Goal: Task Accomplishment & Management: Manage account settings

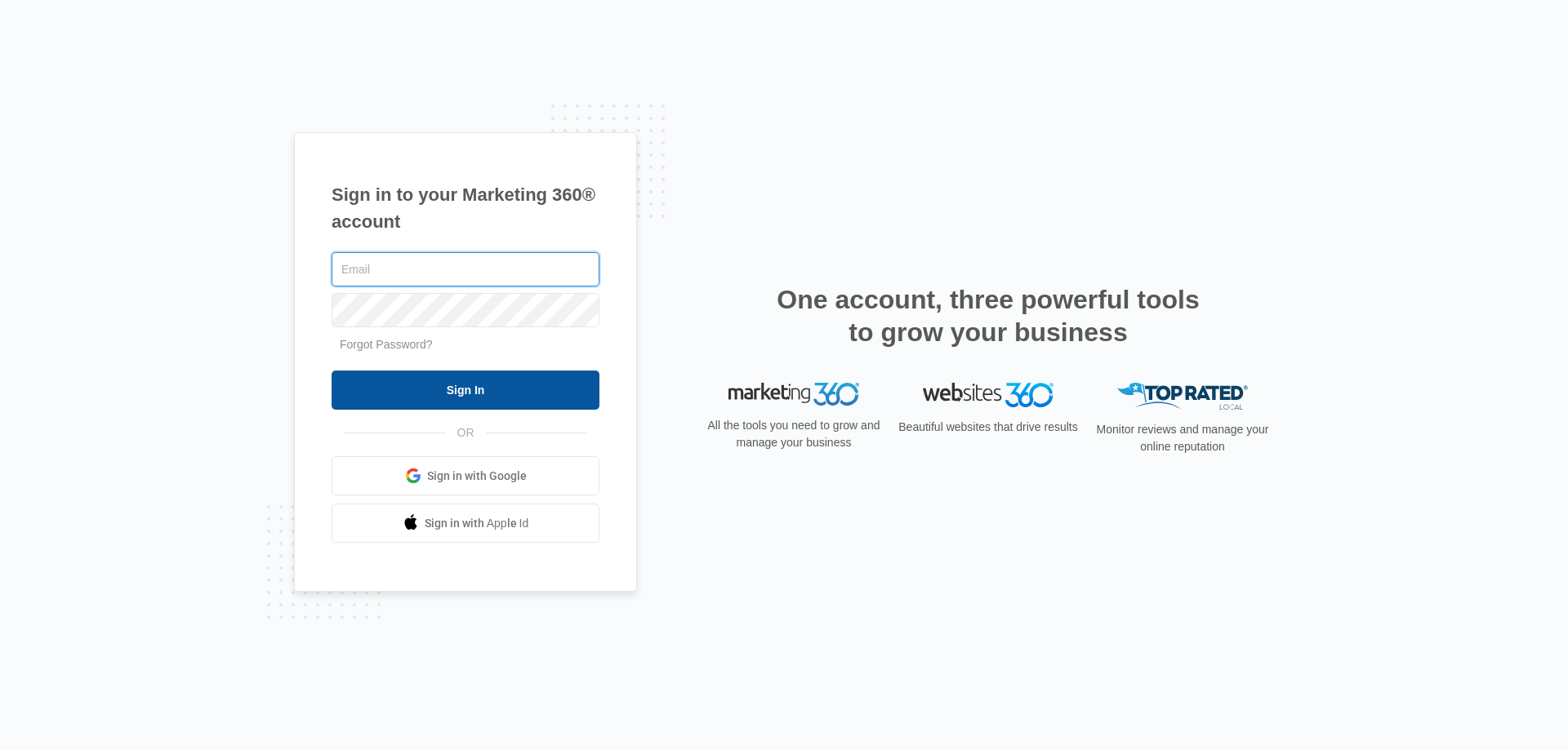
type input "[EMAIL_ADDRESS][DOMAIN_NAME]"
click at [456, 387] on input "Sign In" at bounding box center [466, 389] width 268 height 40
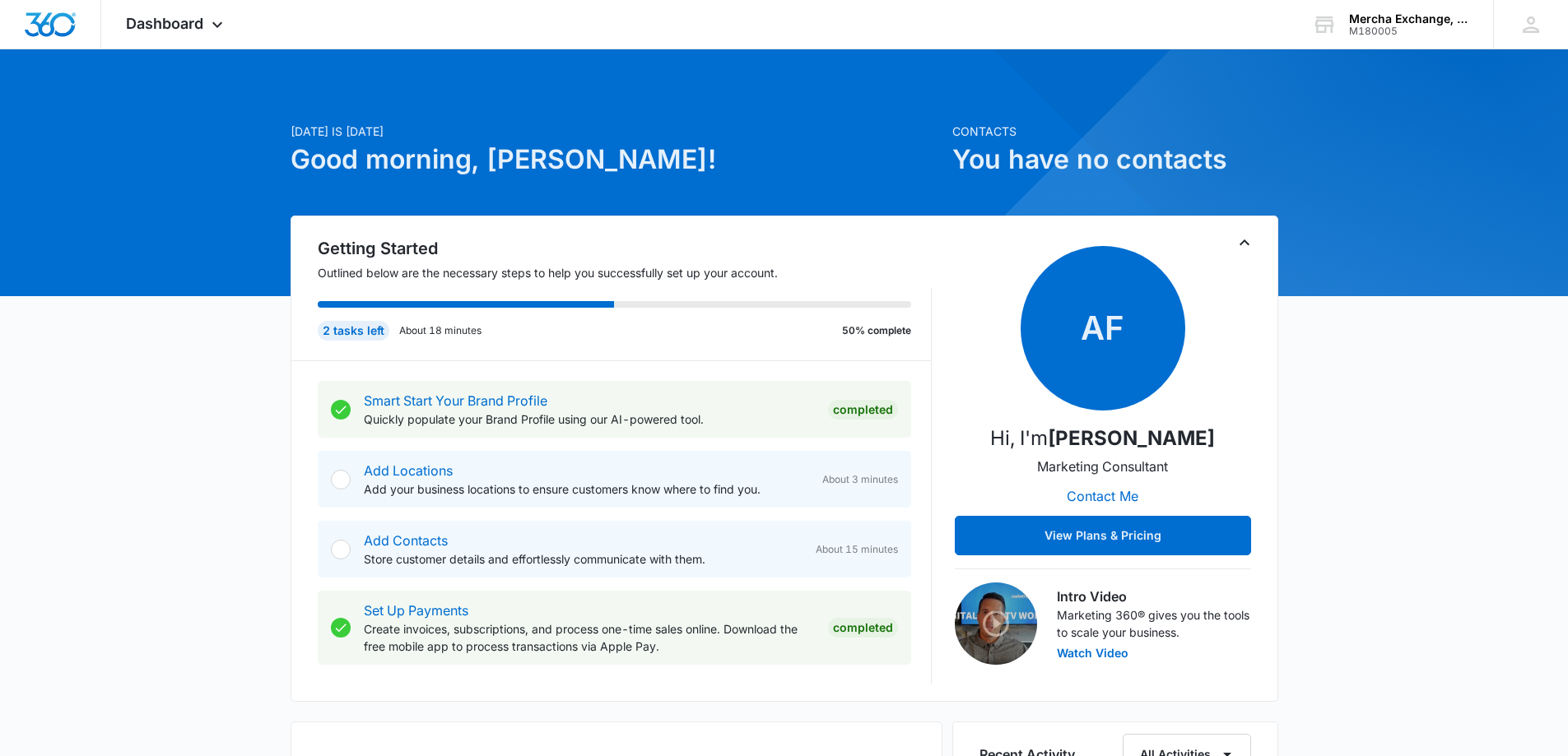
click at [339, 481] on div at bounding box center [340, 480] width 19 height 19
click at [402, 475] on link "Add Locations" at bounding box center [407, 470] width 88 height 17
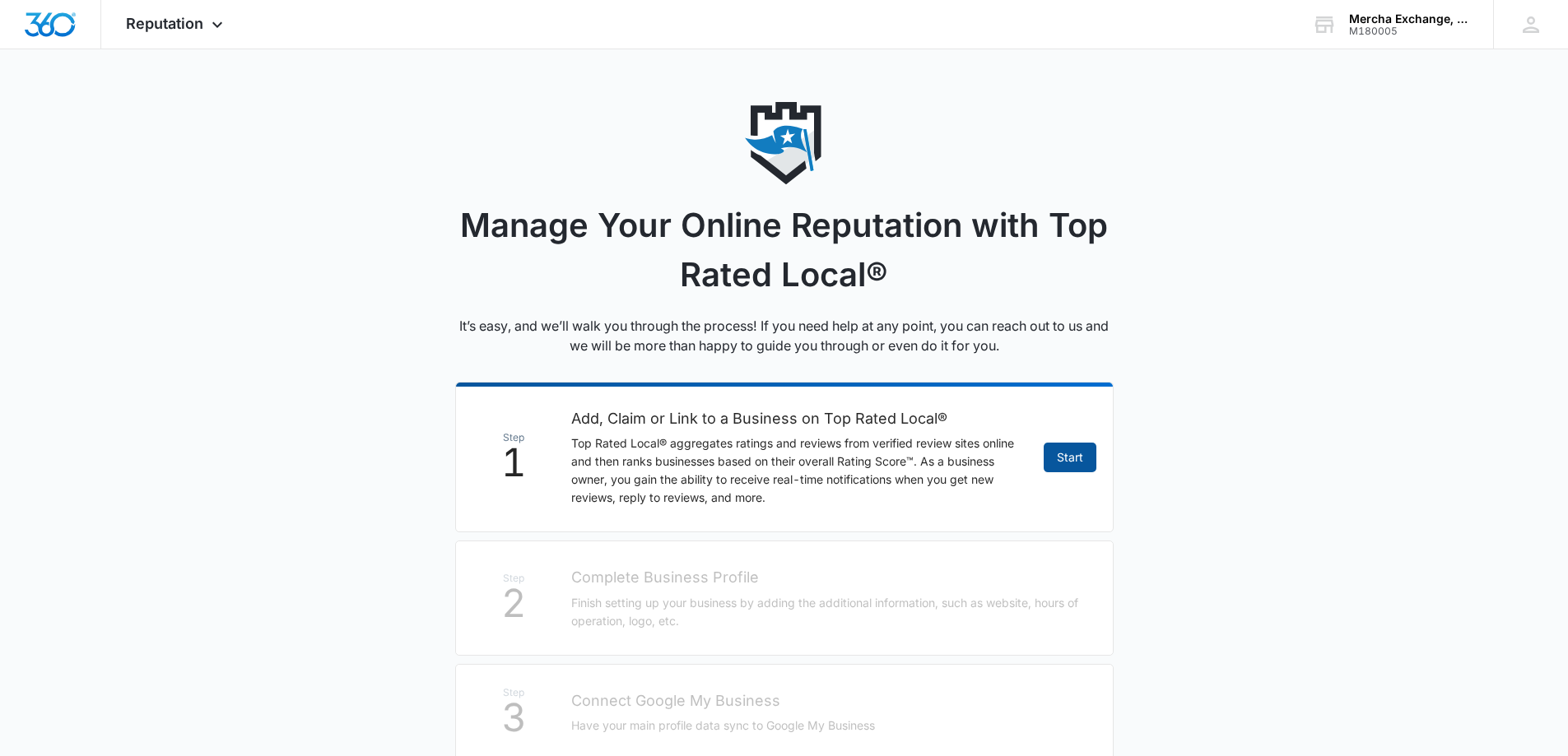
click at [1072, 456] on link "Start" at bounding box center [1070, 458] width 52 height 29
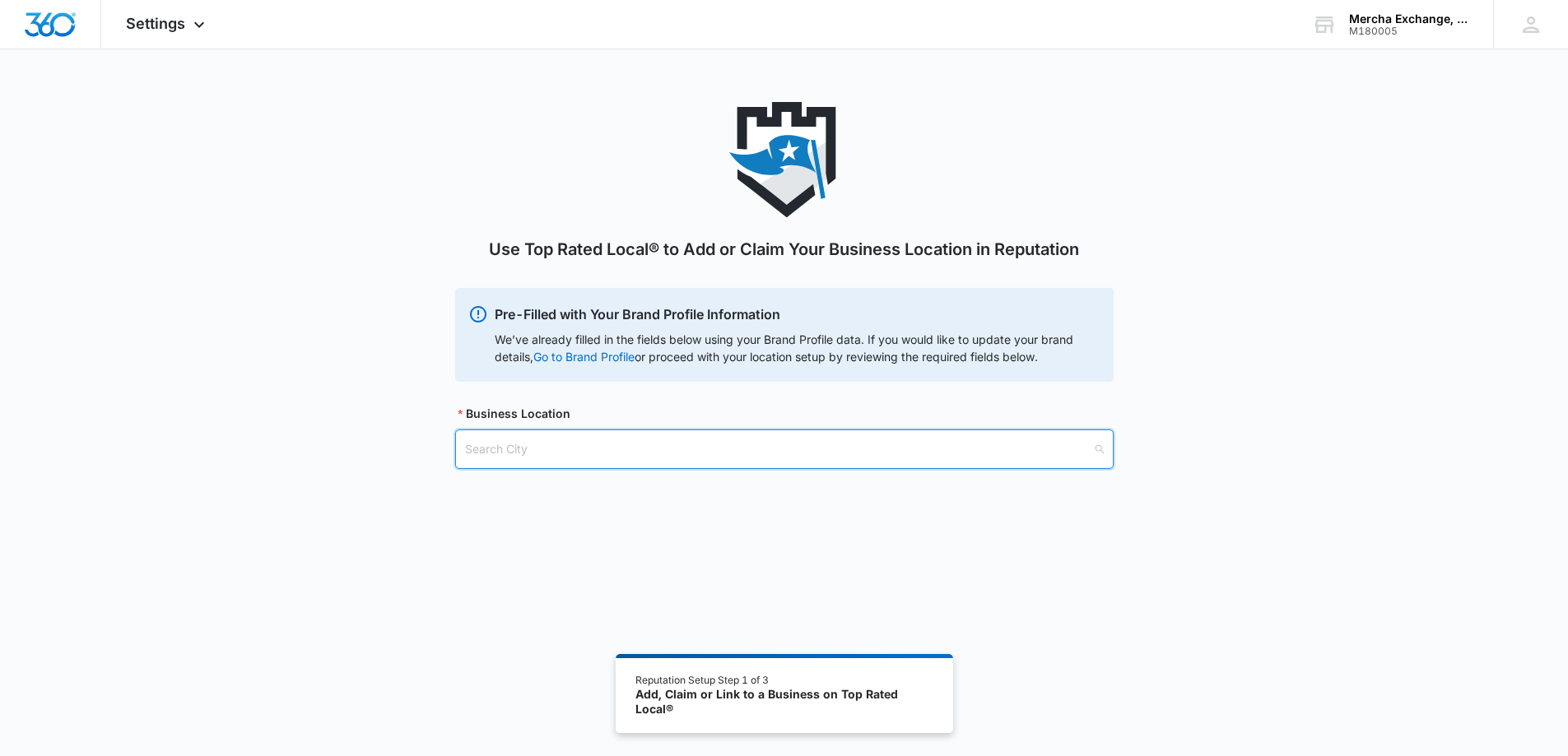
click at [541, 447] on input "search" at bounding box center [778, 449] width 627 height 38
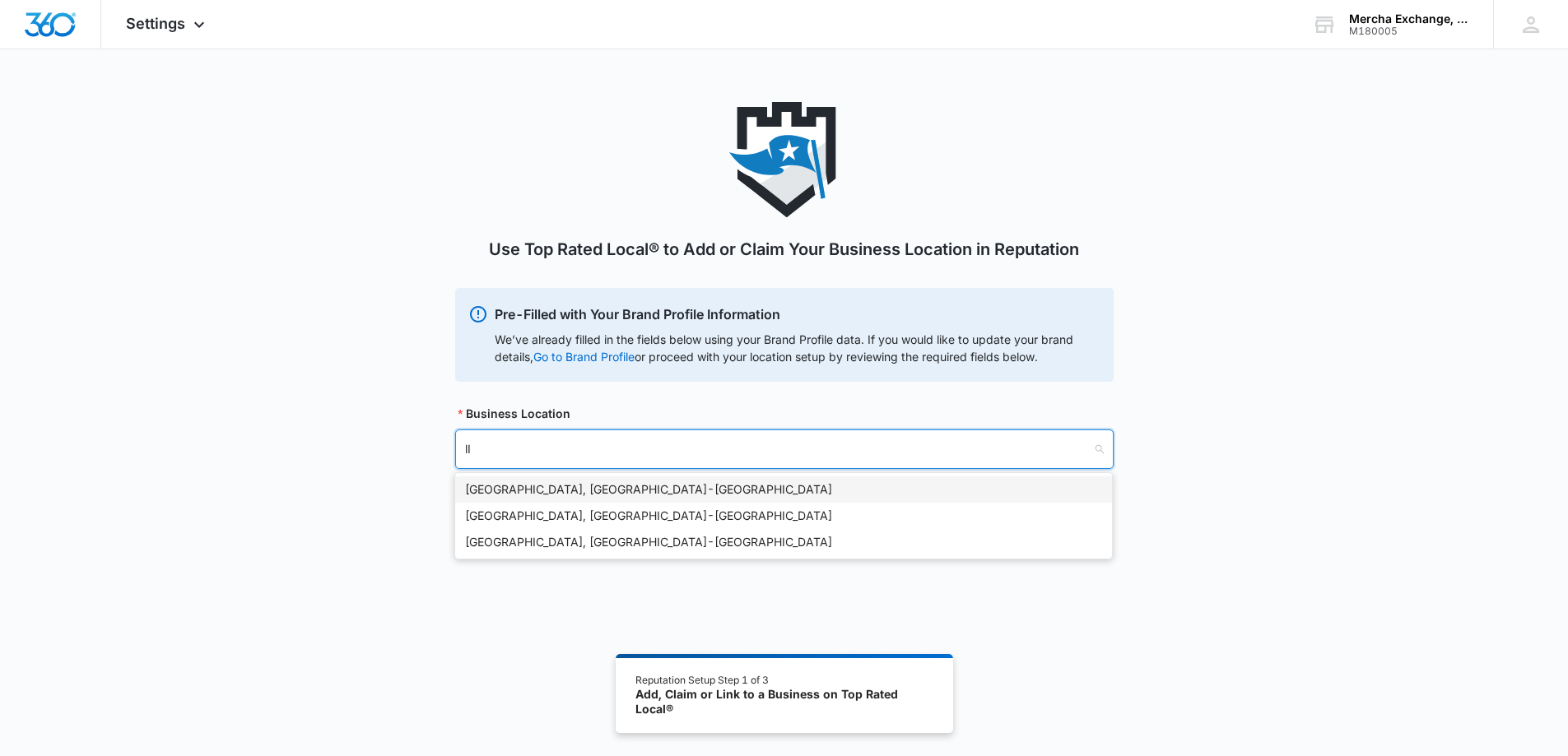
type input "l"
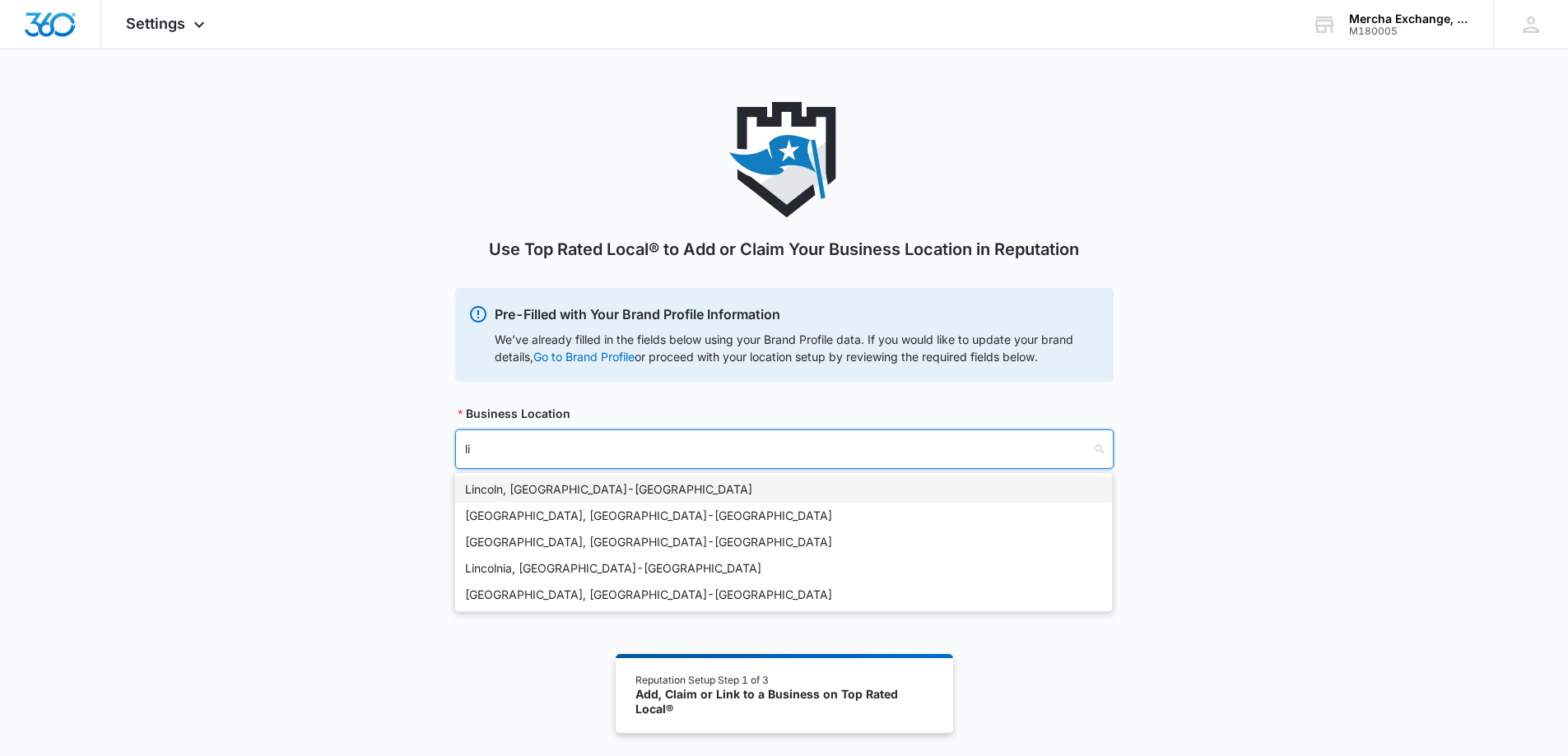
type input "l"
type input "LINCOLN, NE"
click at [513, 487] on div "Lincoln, NE - USA" at bounding box center [783, 490] width 637 height 18
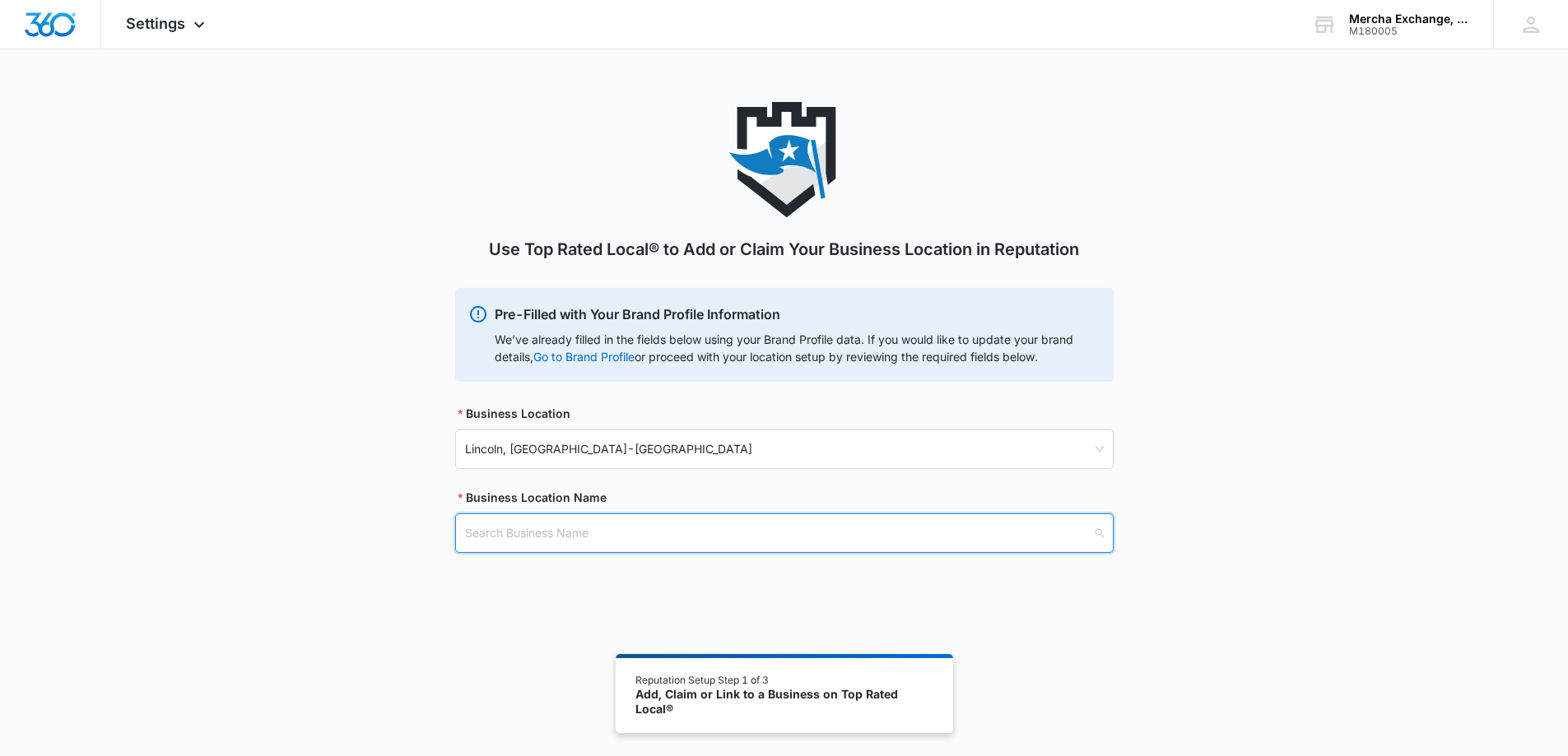
click at [535, 540] on input "search" at bounding box center [778, 533] width 627 height 38
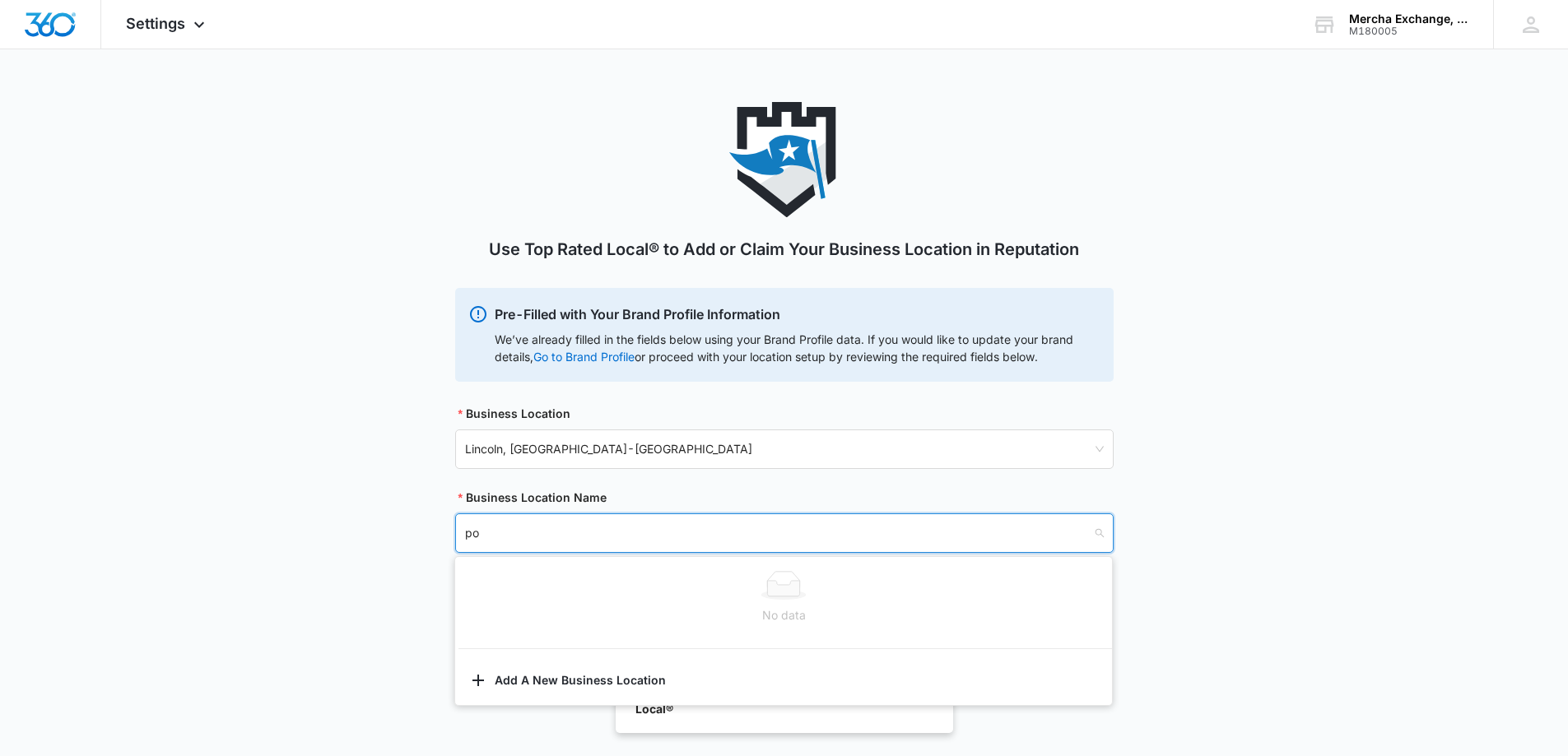
type input "p"
type input "PO Box 81255"
click at [605, 680] on button "Add A New Business Location" at bounding box center [784, 682] width 657 height 40
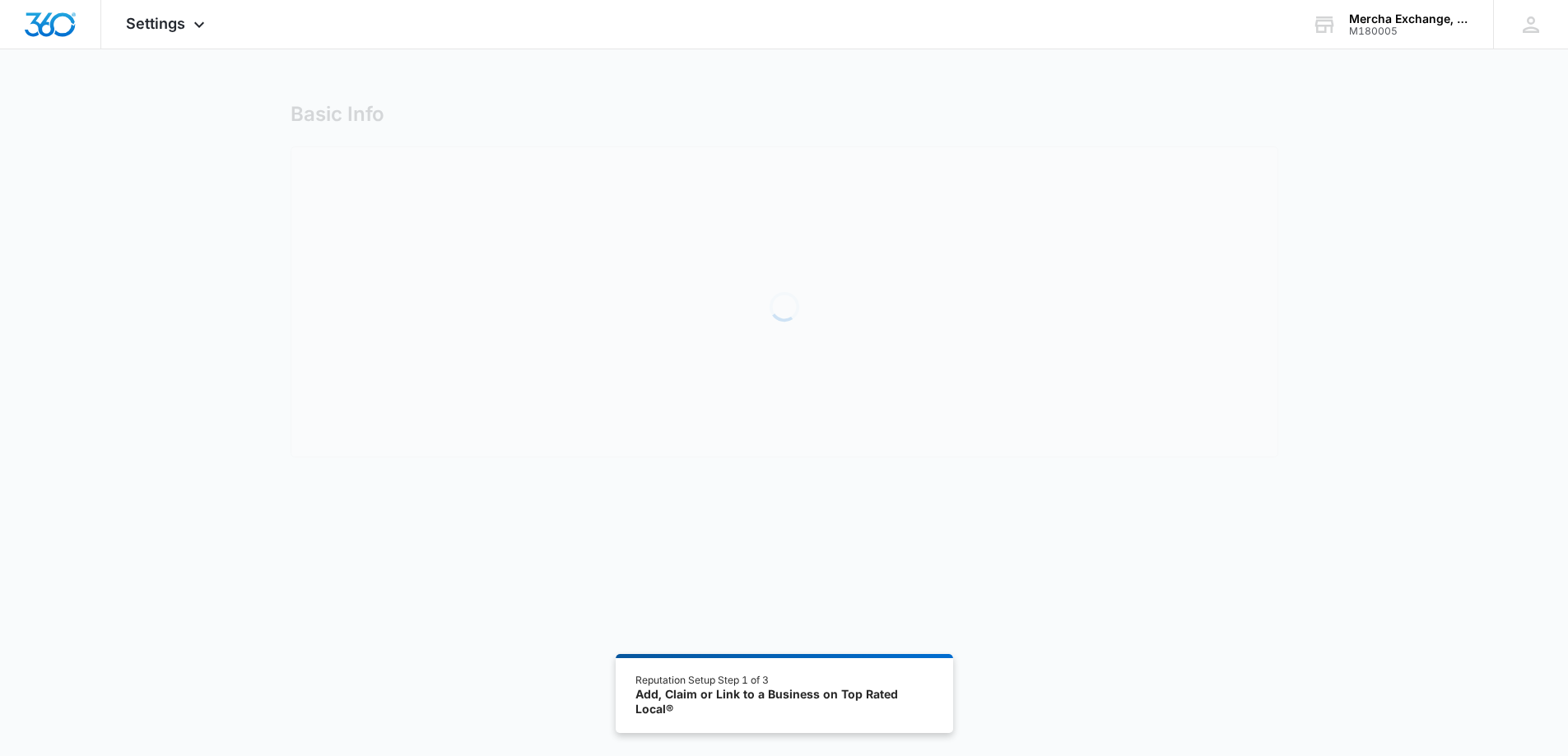
select select "Nebraska"
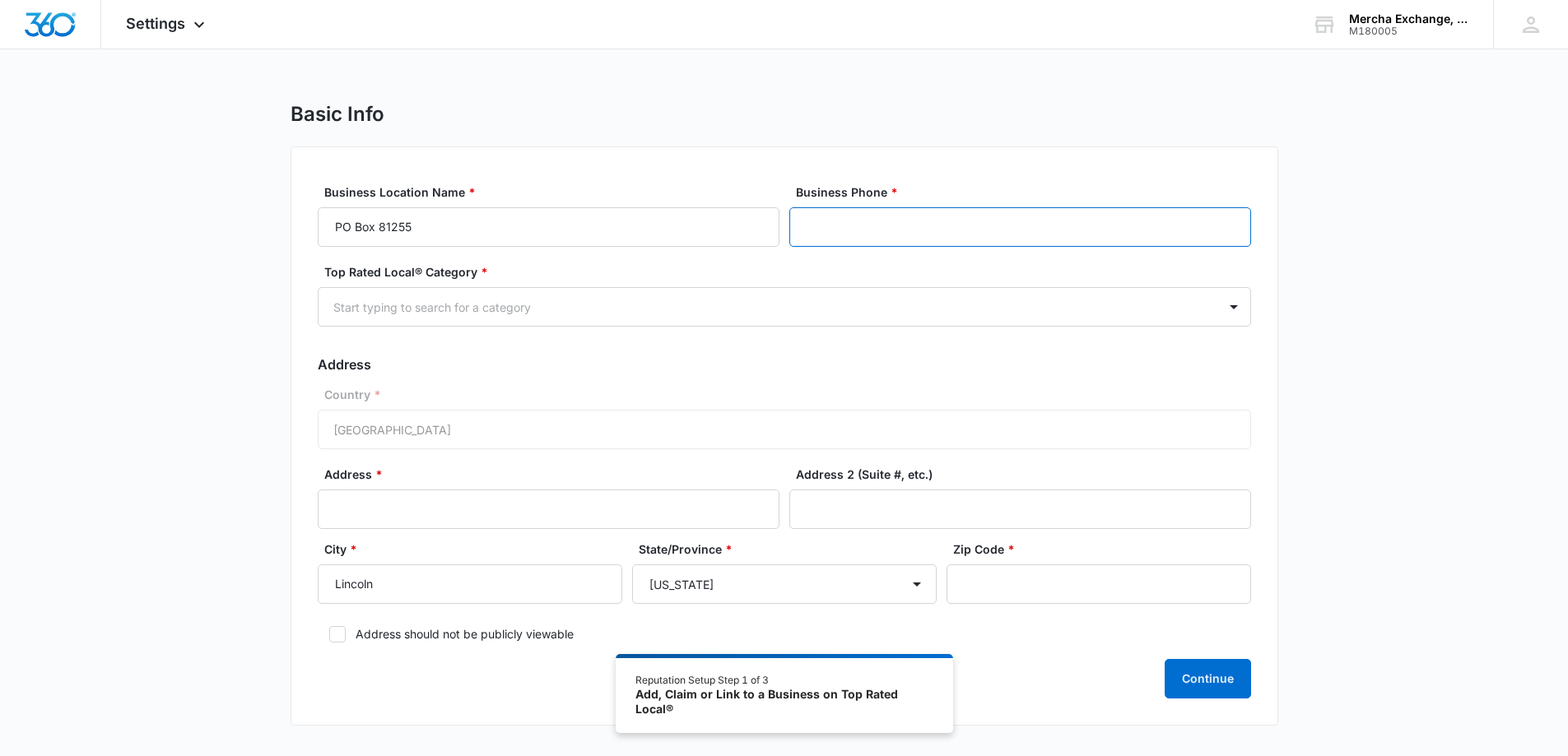
click at [842, 229] on input "Business Phone *" at bounding box center [1020, 226] width 462 height 40
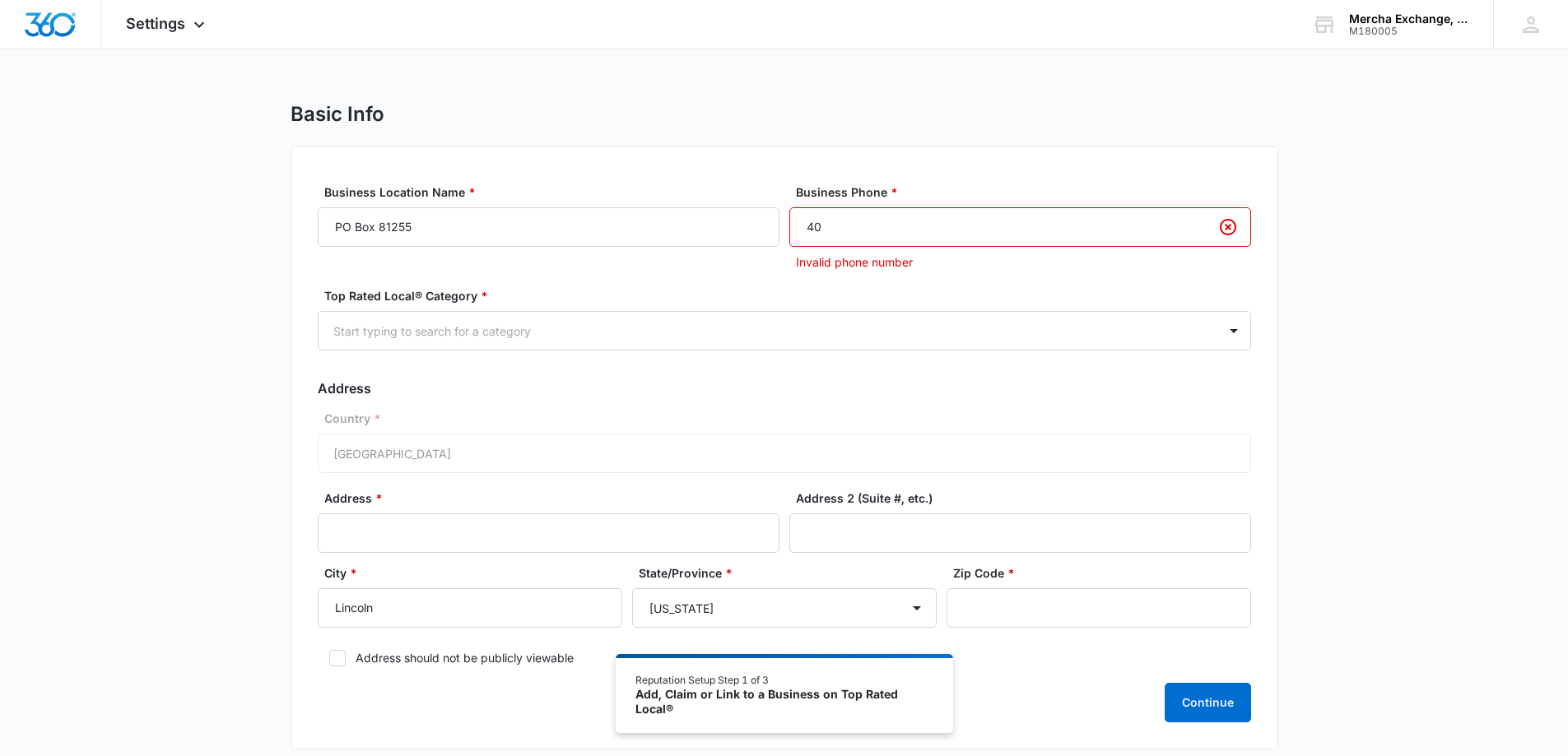
type input "4"
click at [475, 449] on div "Country * United States of America" at bounding box center [784, 441] width 933 height 63
click at [428, 527] on input "Address *" at bounding box center [548, 533] width 462 height 40
type input "PO Box 81255"
click at [1053, 605] on input "Zip Code *" at bounding box center [1098, 608] width 304 height 40
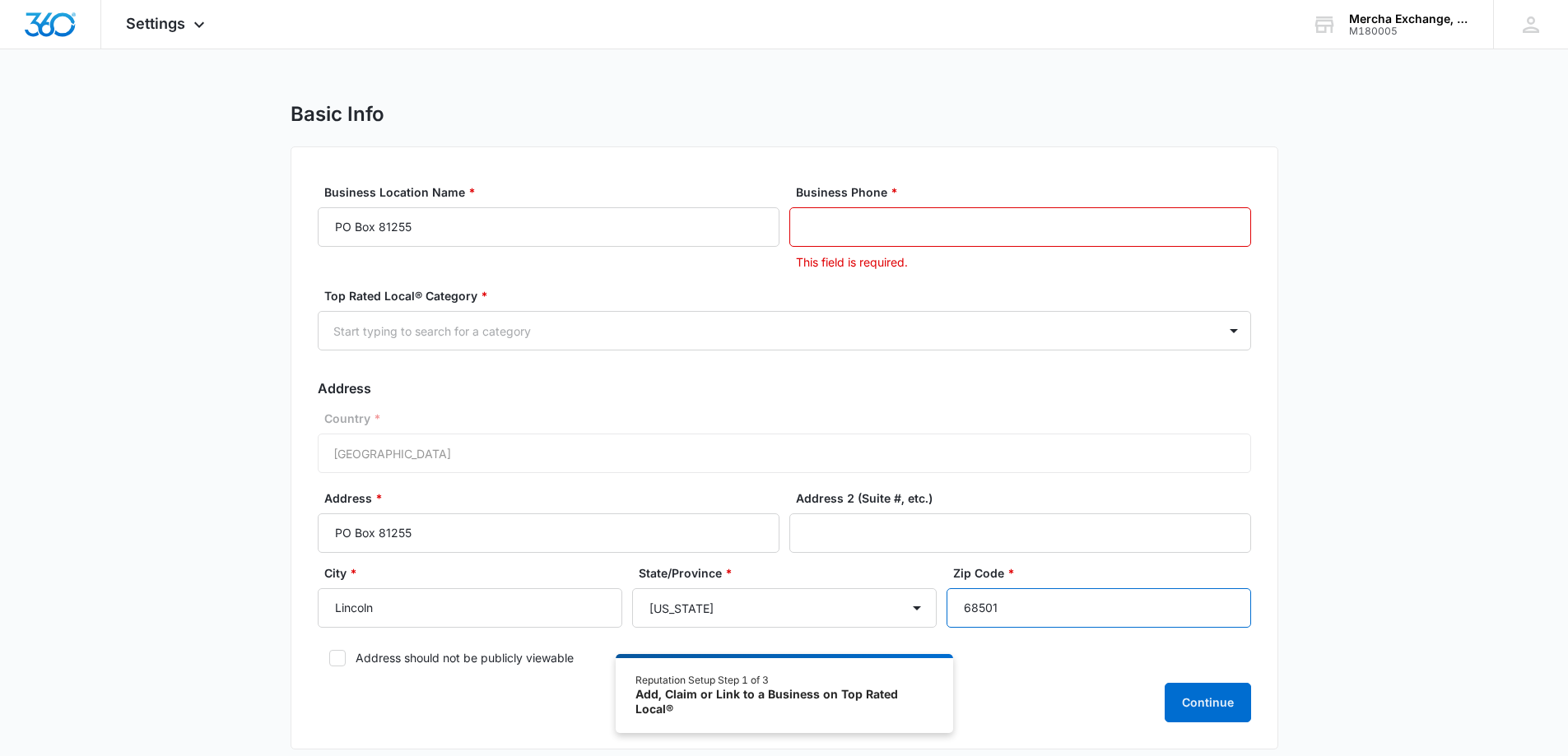
type input "68501"
click at [333, 658] on icon at bounding box center [337, 658] width 10 height 8
click at [330, 658] on input "Address should not be publicly viewable" at bounding box center [324, 659] width 12 height 12
checkbox input "true"
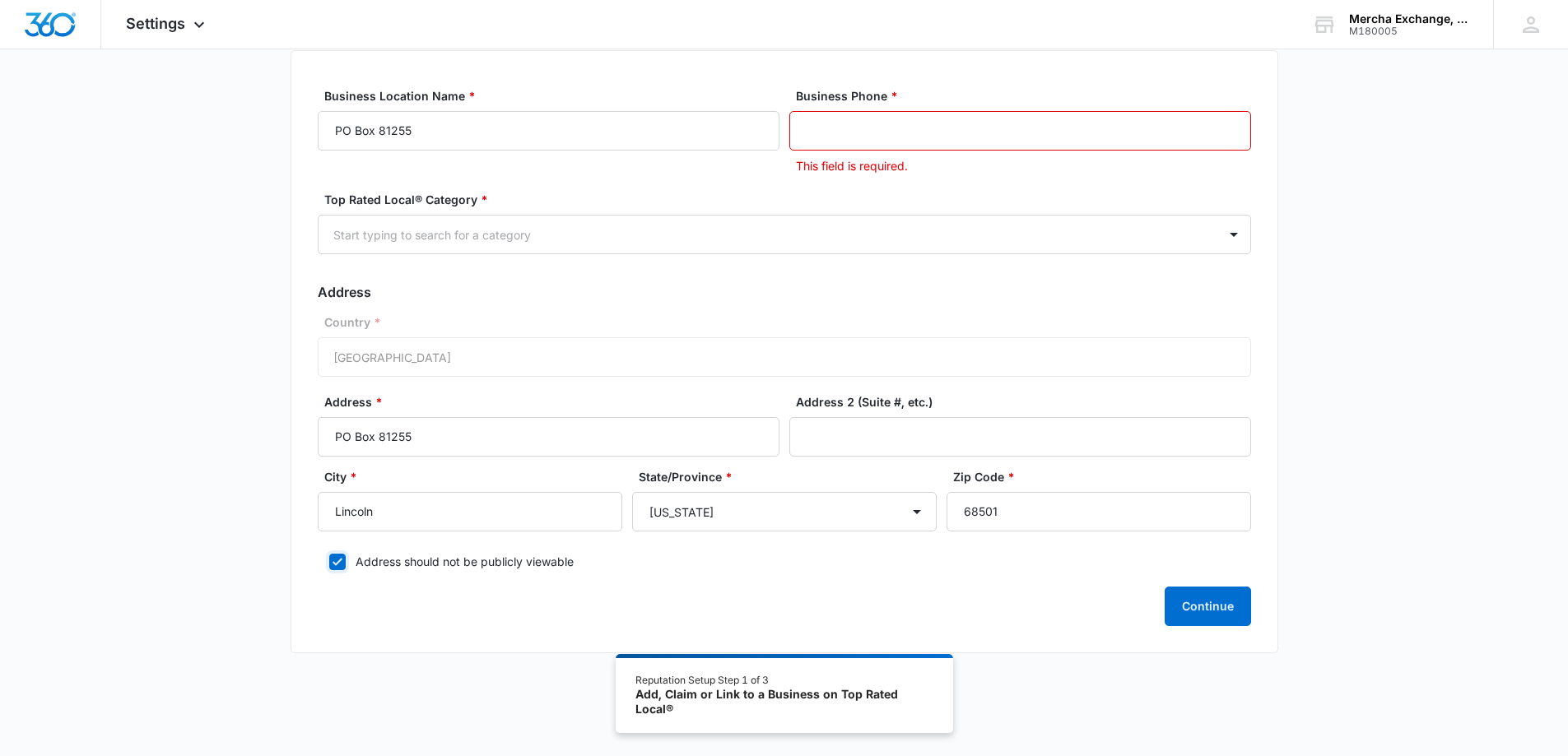
scroll to position [98, 0]
click at [1220, 601] on button "Continue" at bounding box center [1207, 604] width 87 height 40
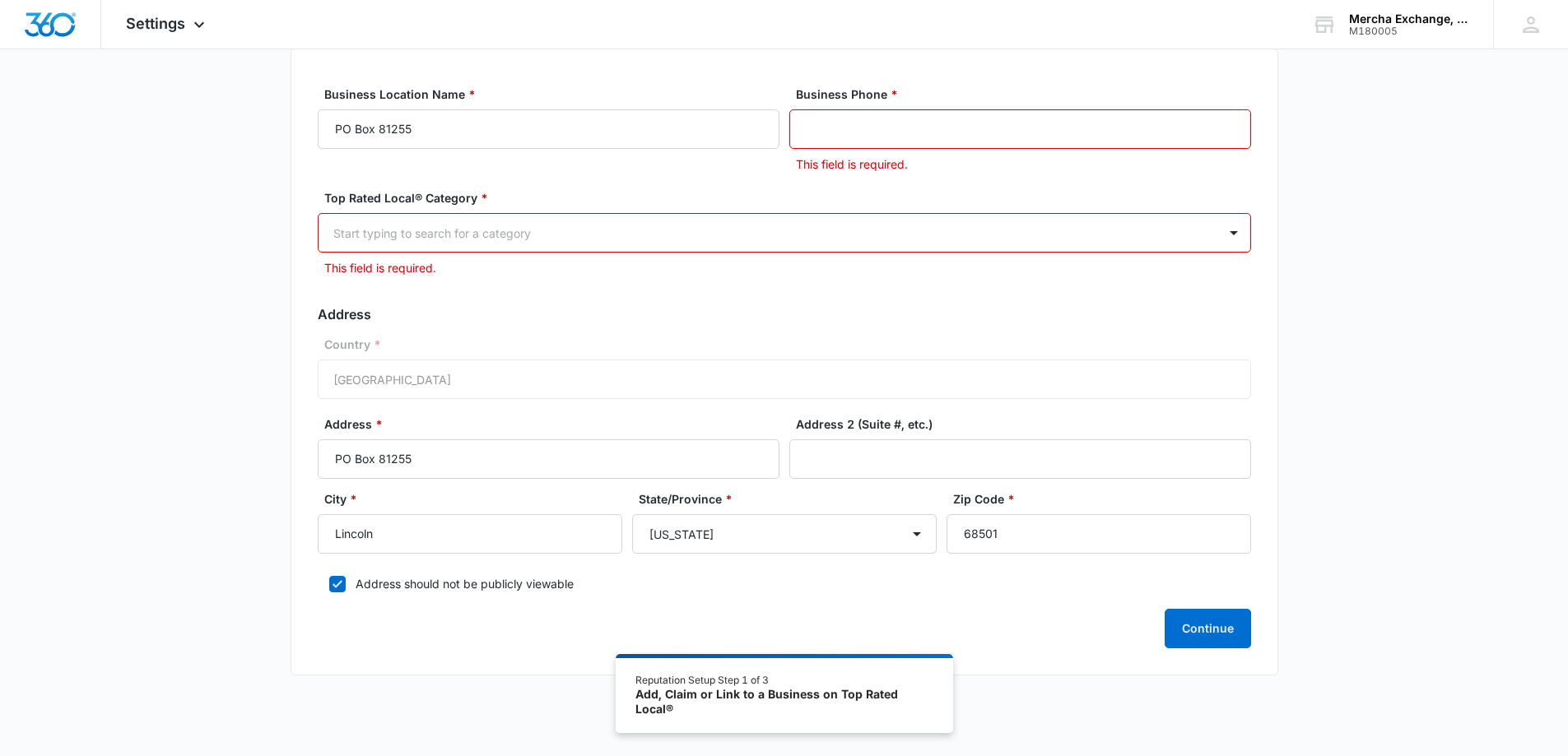
click at [864, 131] on input "Business Phone *" at bounding box center [1020, 129] width 462 height 40
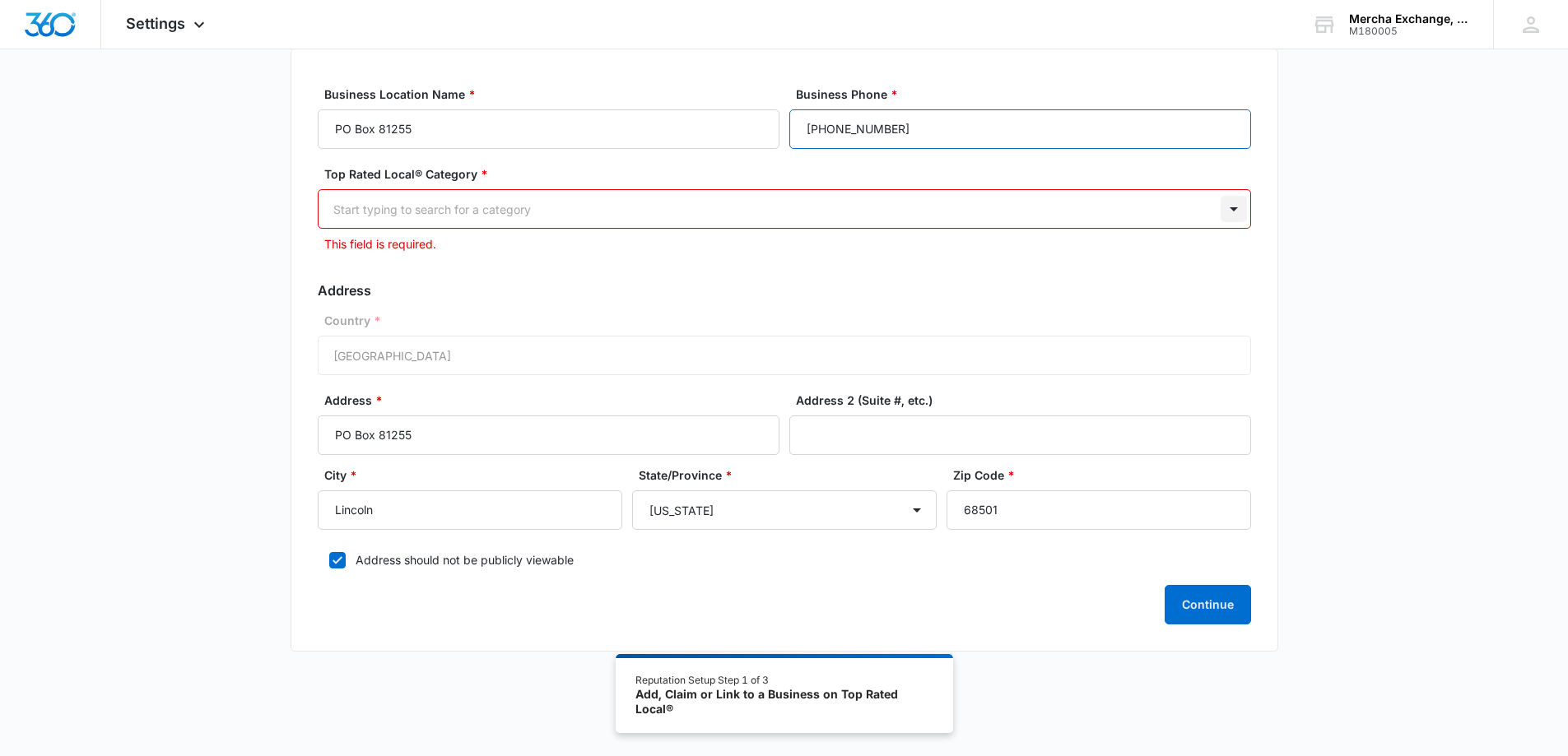
type input "(402) 525-4654"
click at [1230, 211] on div at bounding box center [1234, 209] width 26 height 26
drag, startPoint x: 505, startPoint y: 202, endPoint x: 486, endPoint y: 204, distance: 19.1
click at [503, 202] on div at bounding box center [765, 209] width 863 height 20
type input "e"
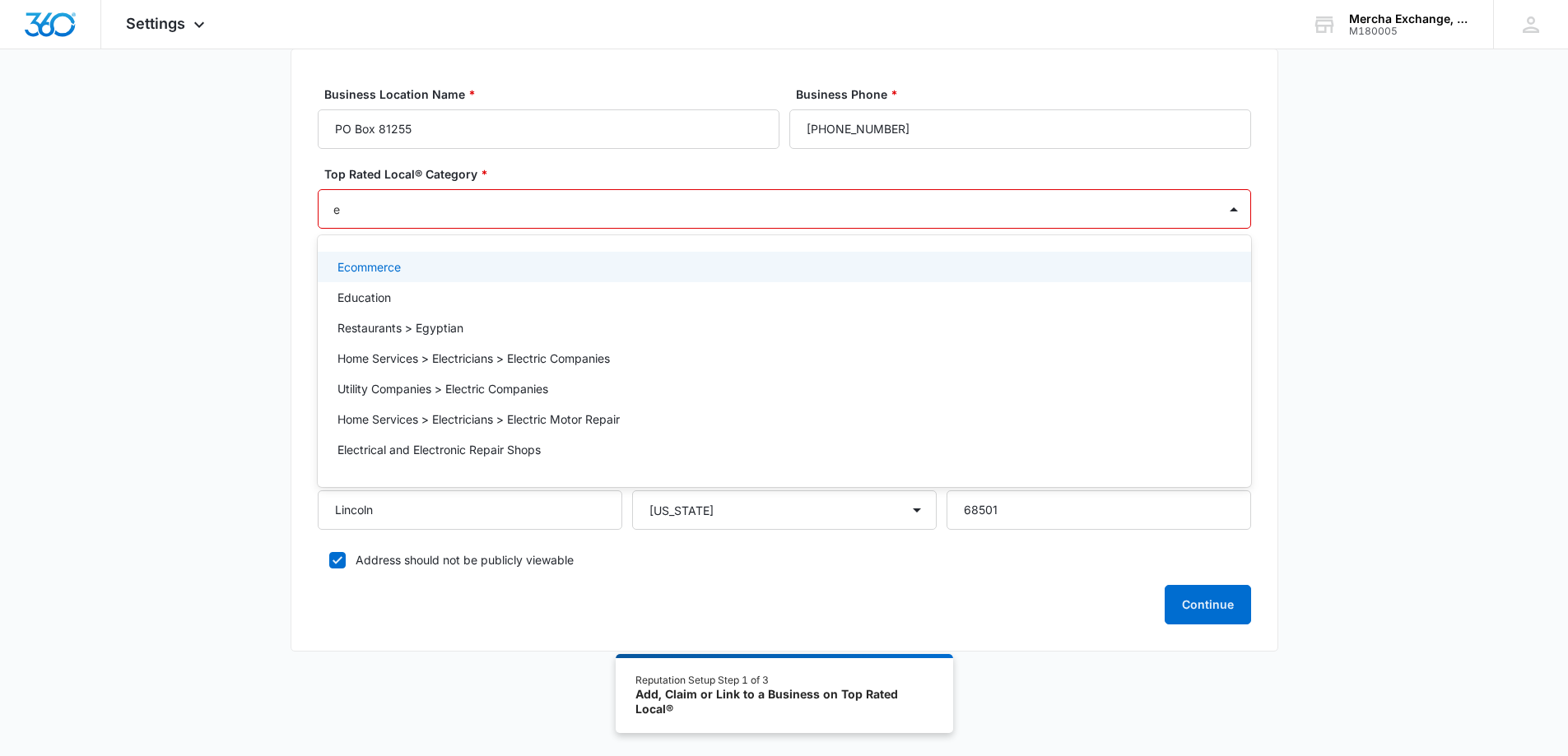
click at [389, 271] on p "Ecommerce" at bounding box center [368, 267] width 63 height 17
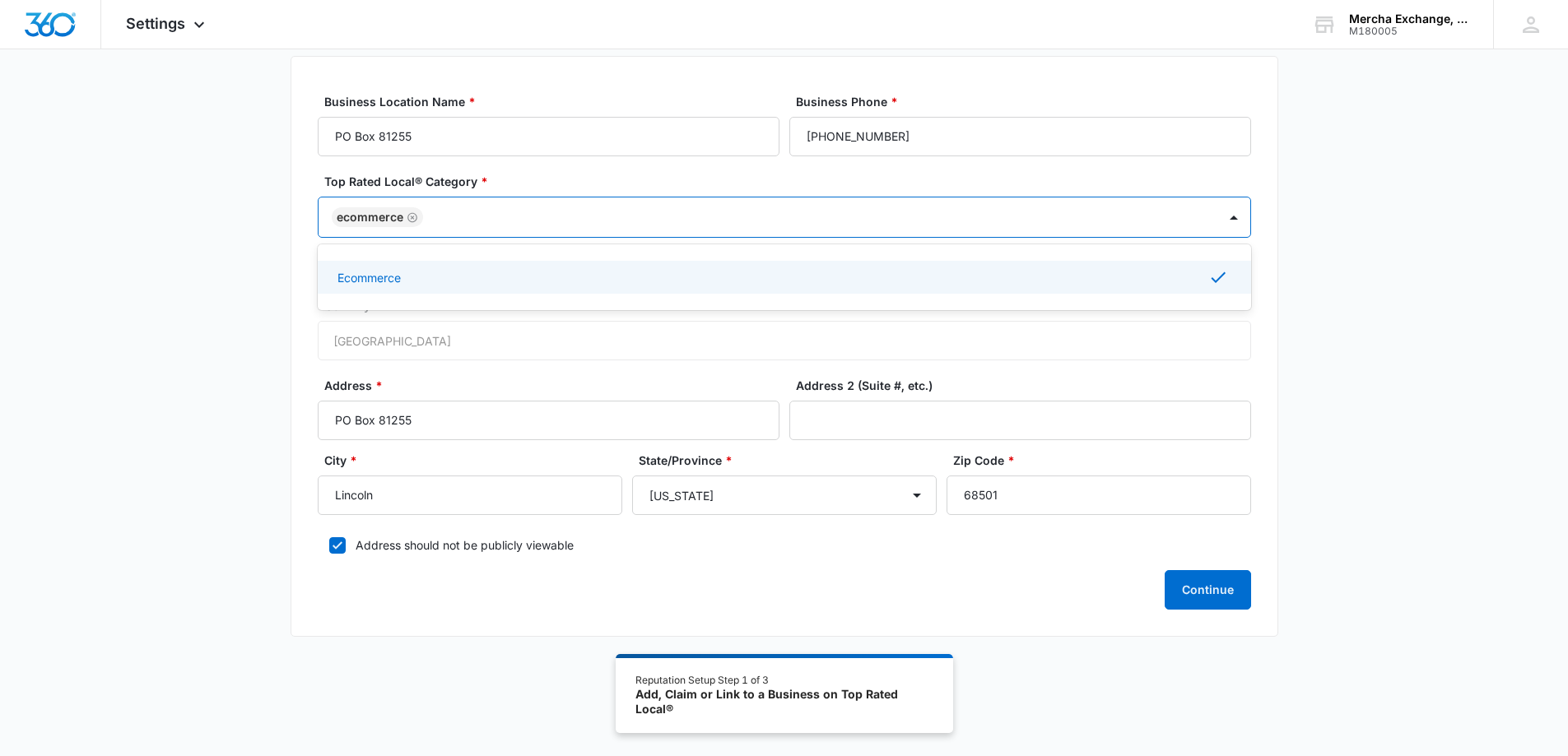
click at [432, 288] on div "Ecommerce" at bounding box center [784, 277] width 933 height 33
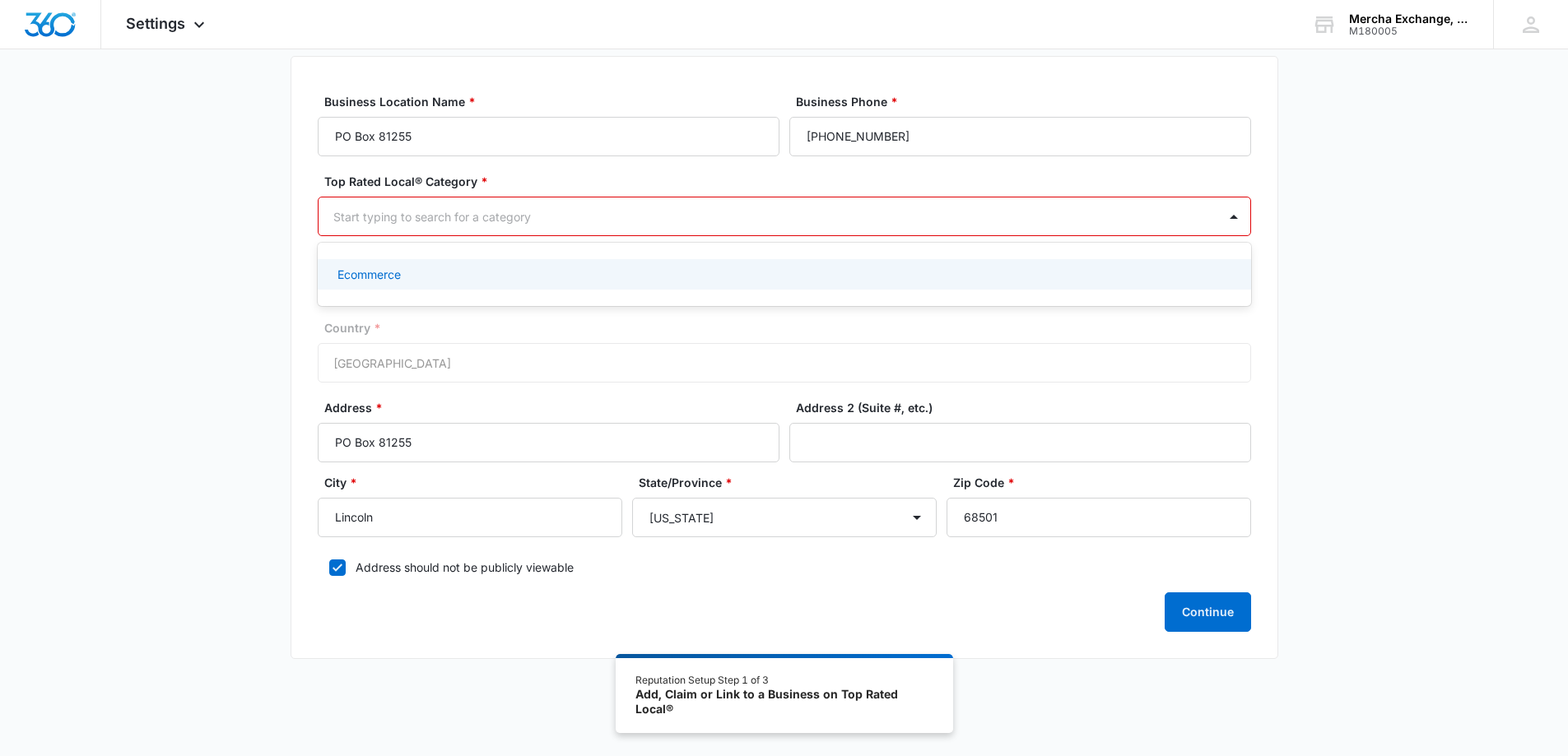
scroll to position [98, 0]
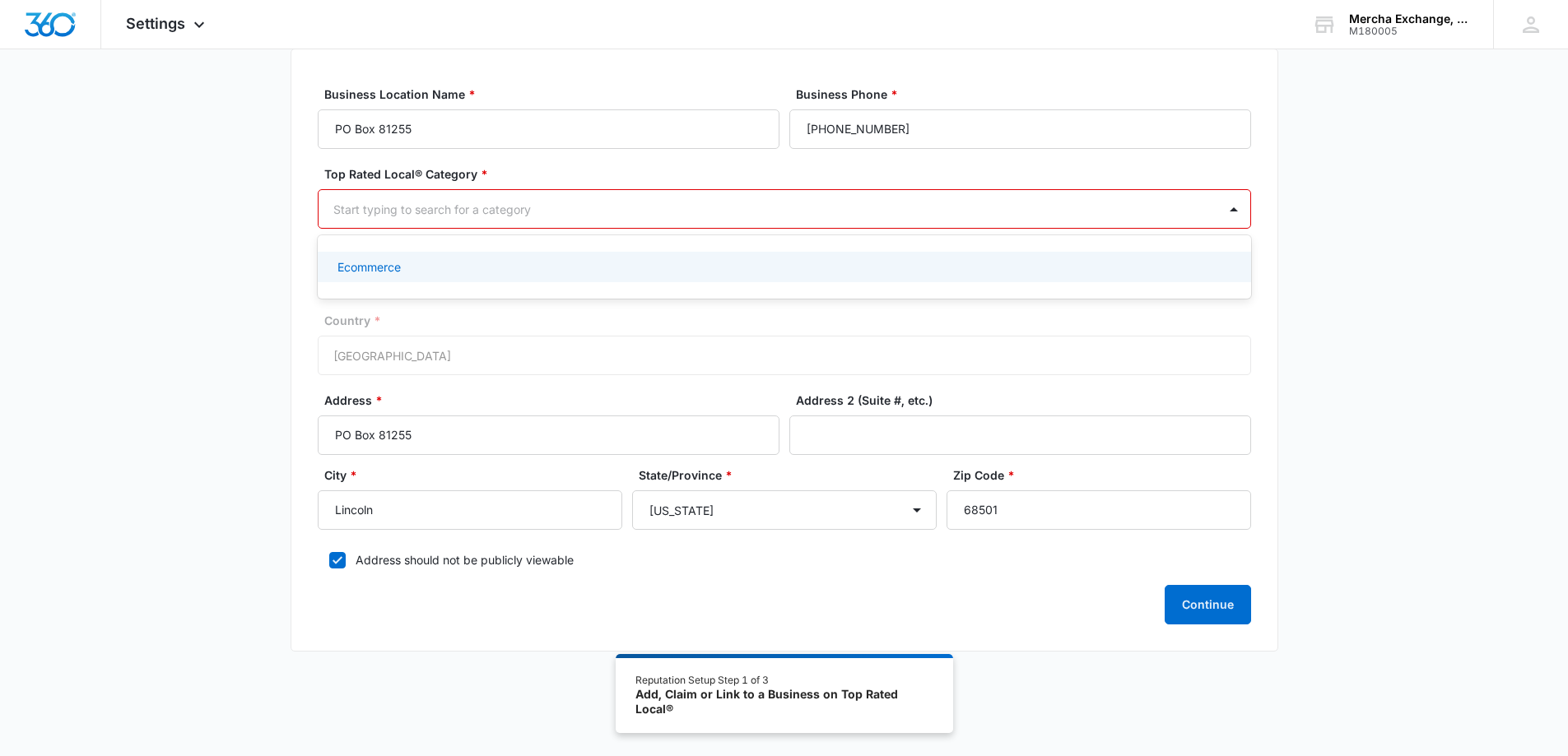
click at [553, 271] on div "Ecommerce" at bounding box center [783, 267] width 890 height 17
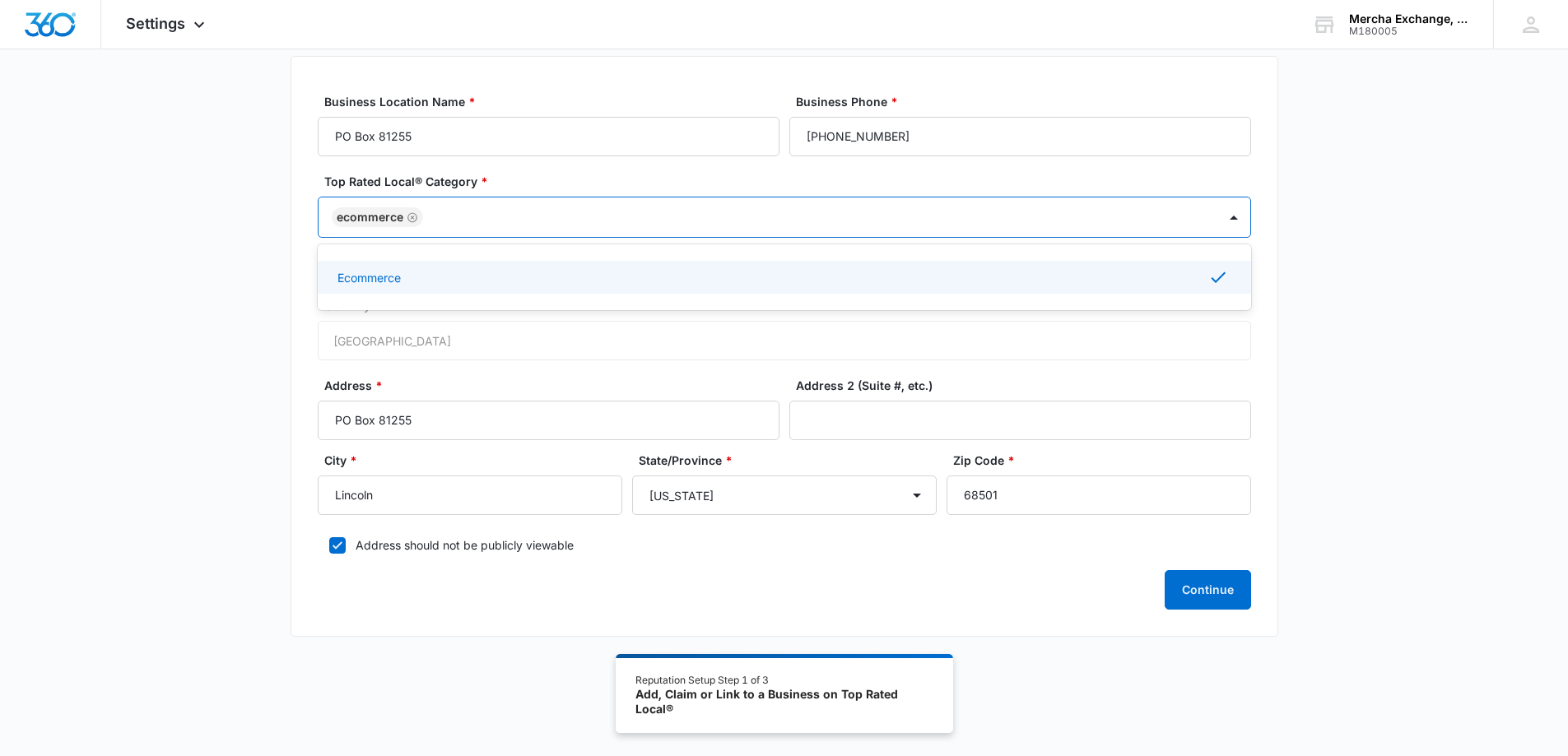
scroll to position [90, 0]
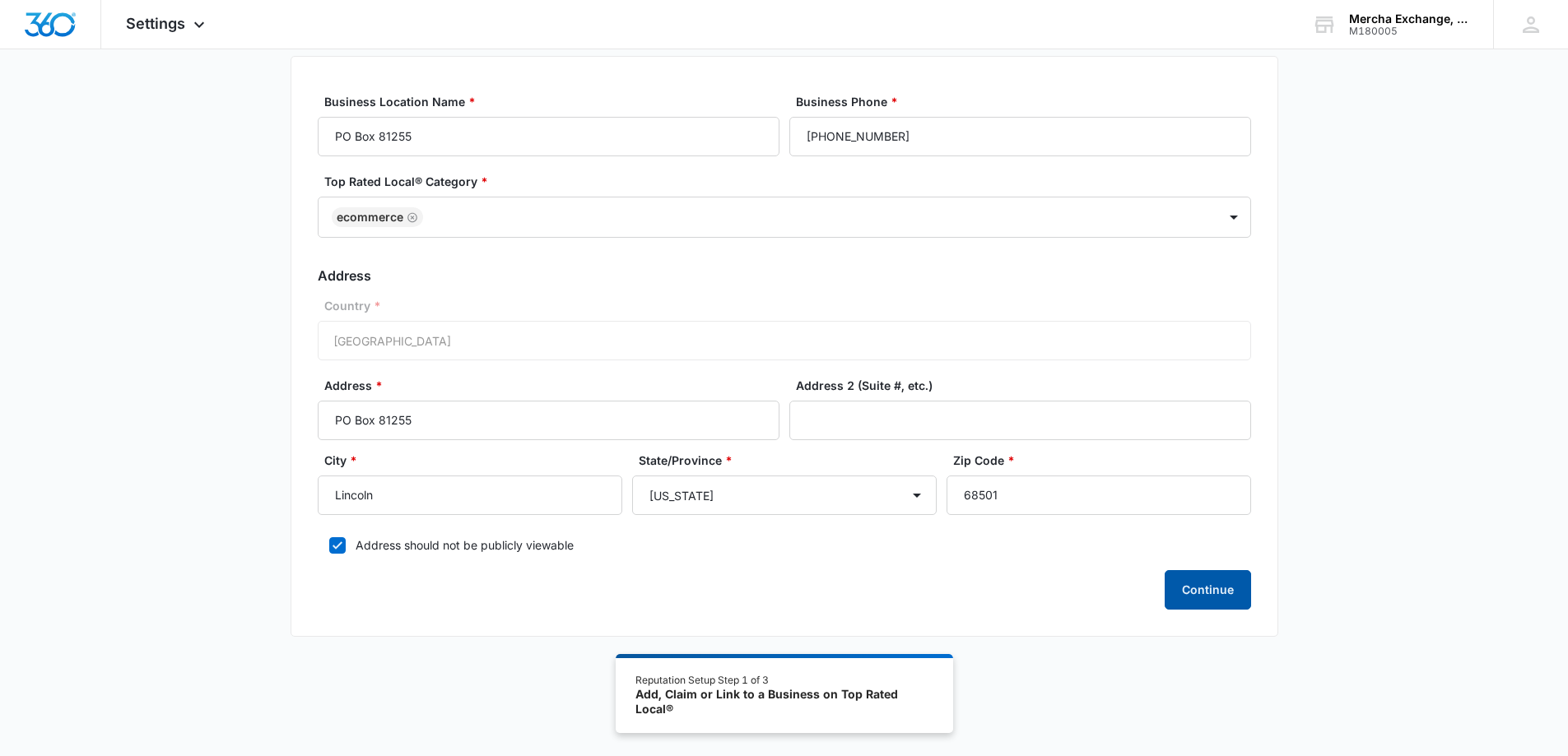
click at [1202, 589] on button "Continue" at bounding box center [1207, 590] width 87 height 40
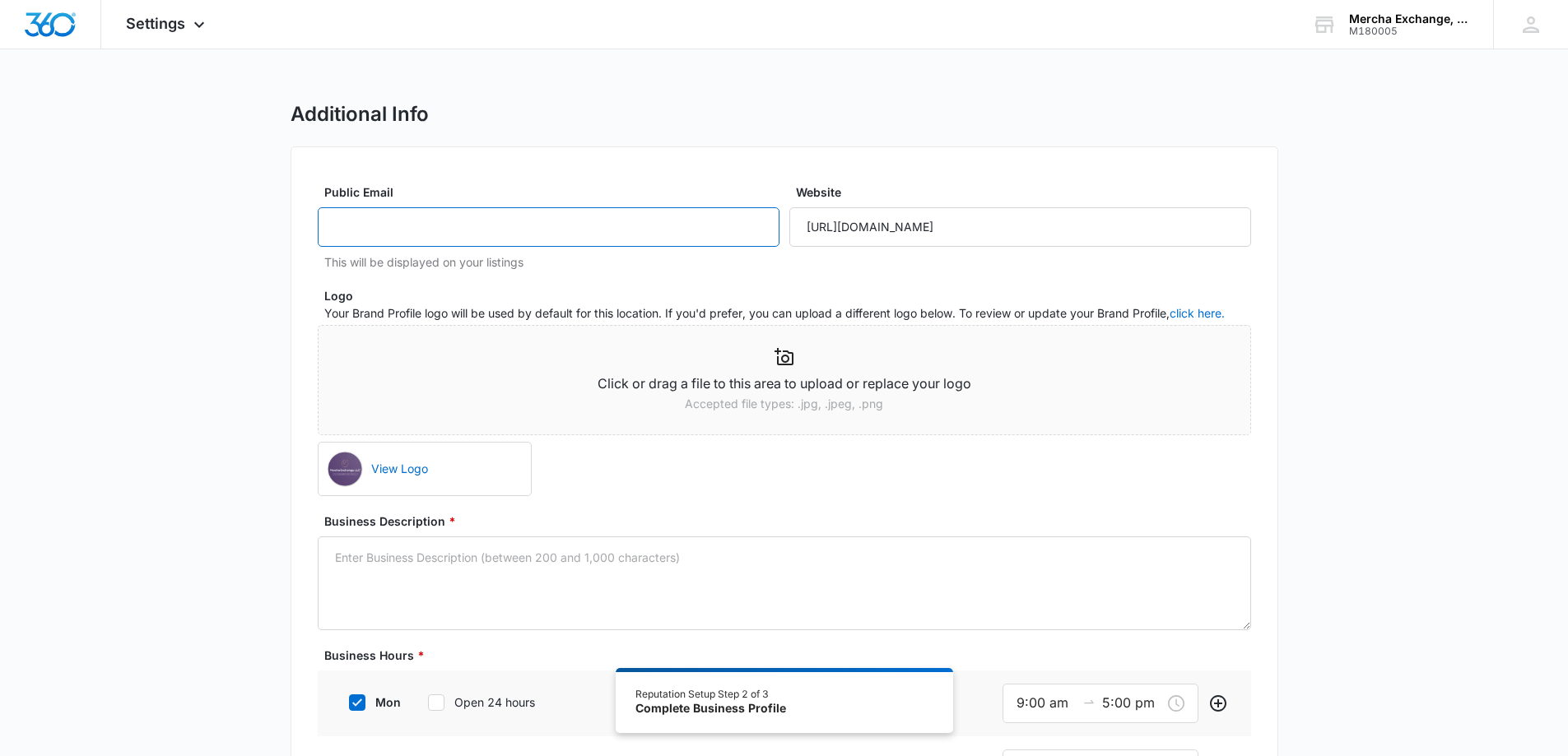
click at [466, 223] on input "Public Email" at bounding box center [548, 226] width 462 height 40
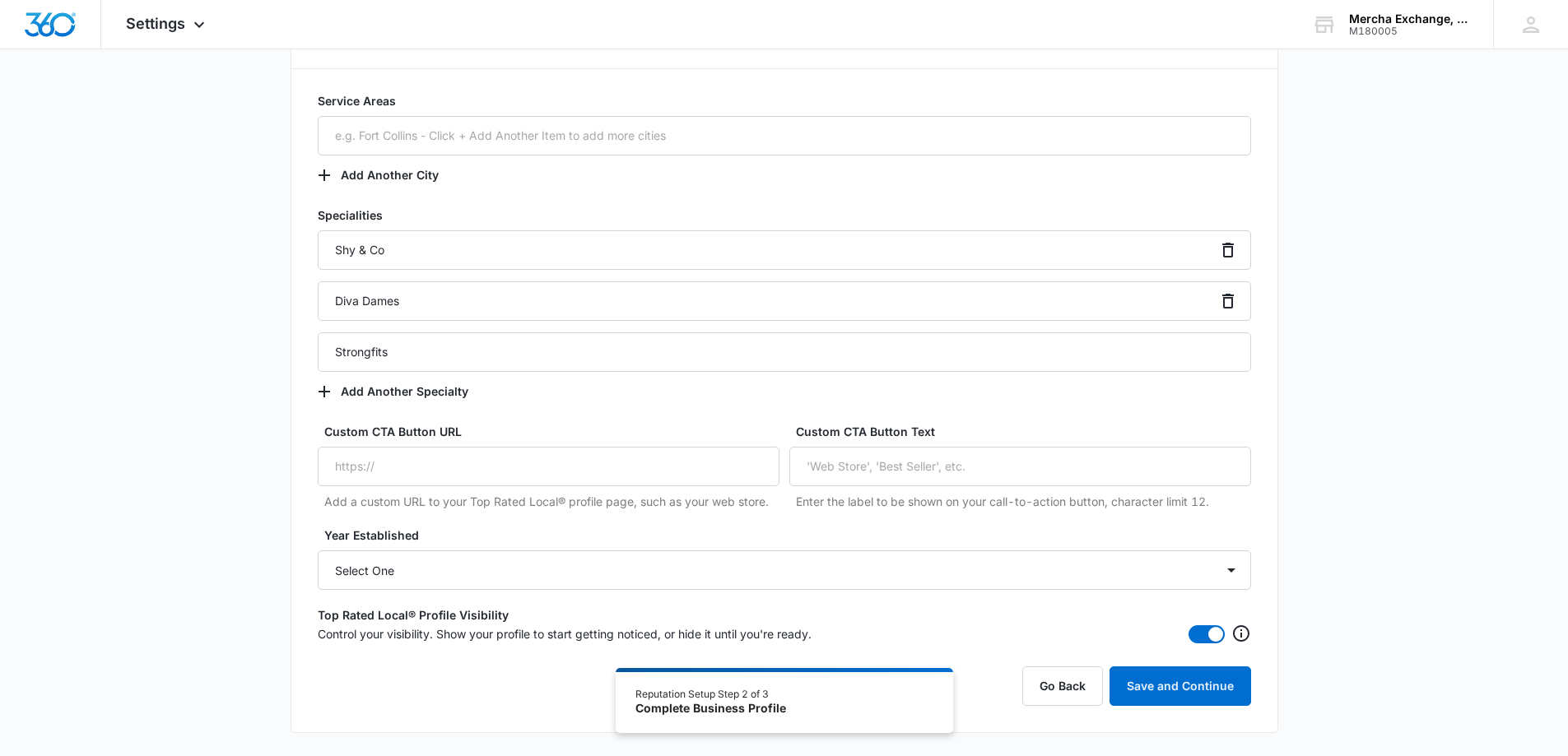
scroll to position [1152, 0]
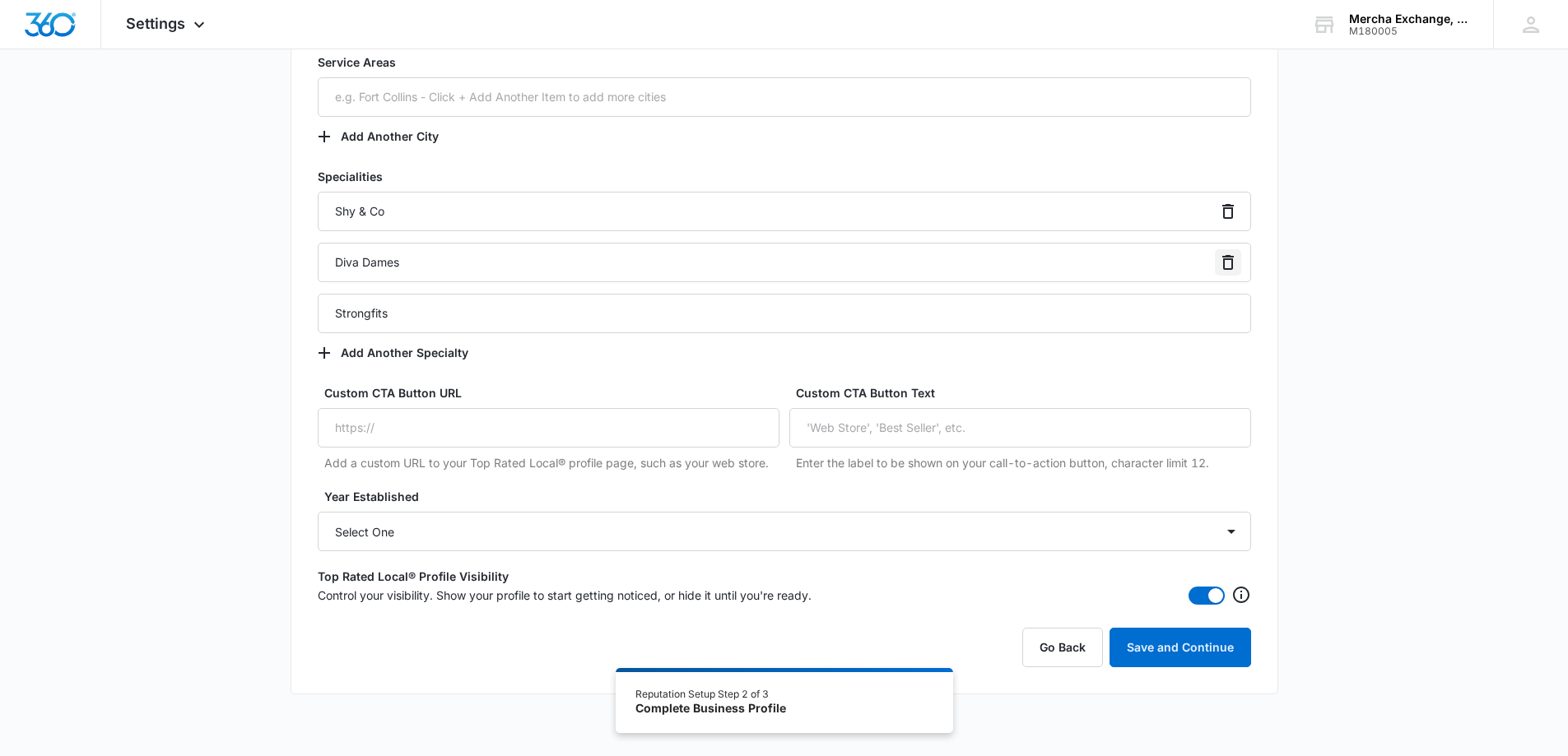
click at [1228, 266] on icon "Remove" at bounding box center [1228, 262] width 19 height 19
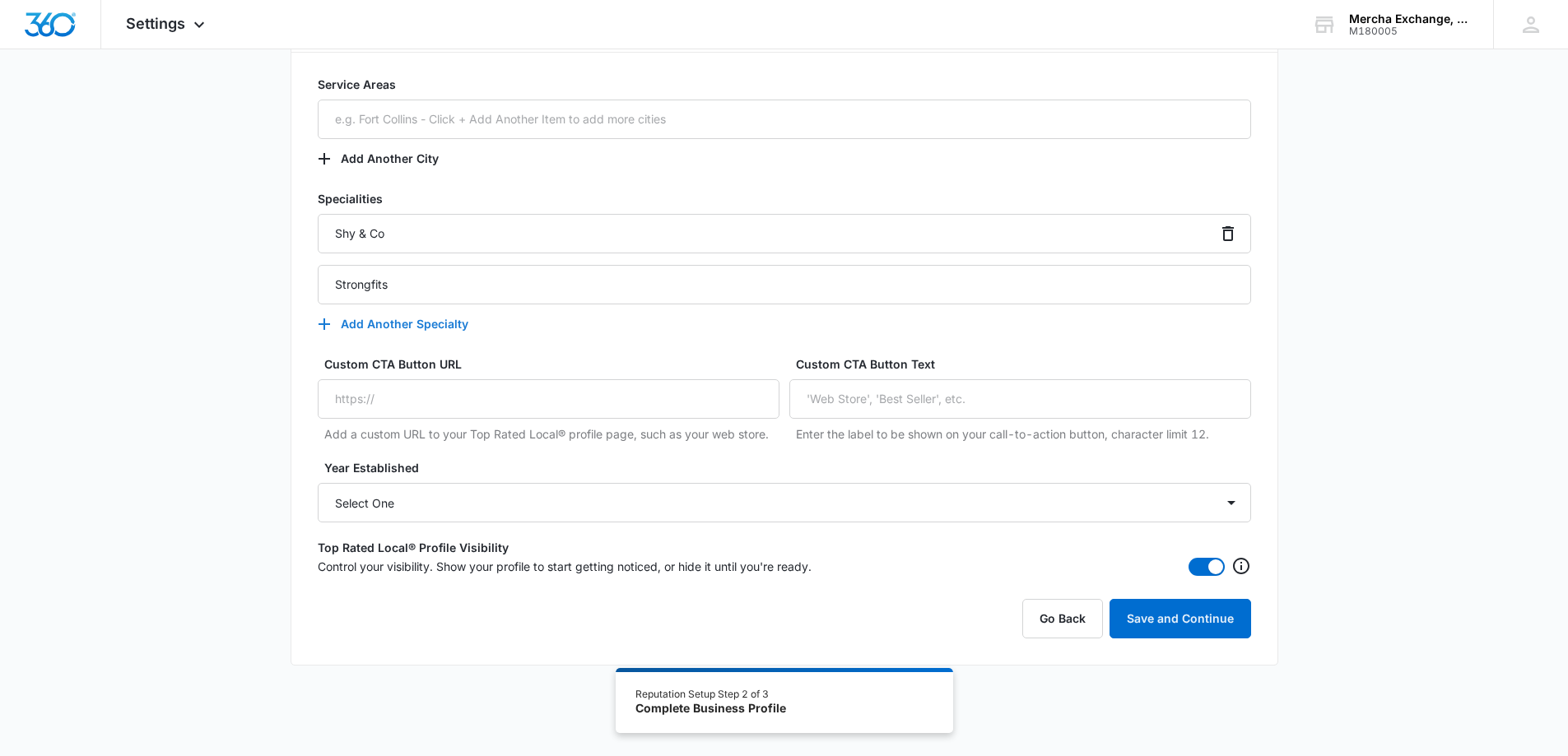
click at [321, 326] on icon "button" at bounding box center [325, 325] width 19 height 19
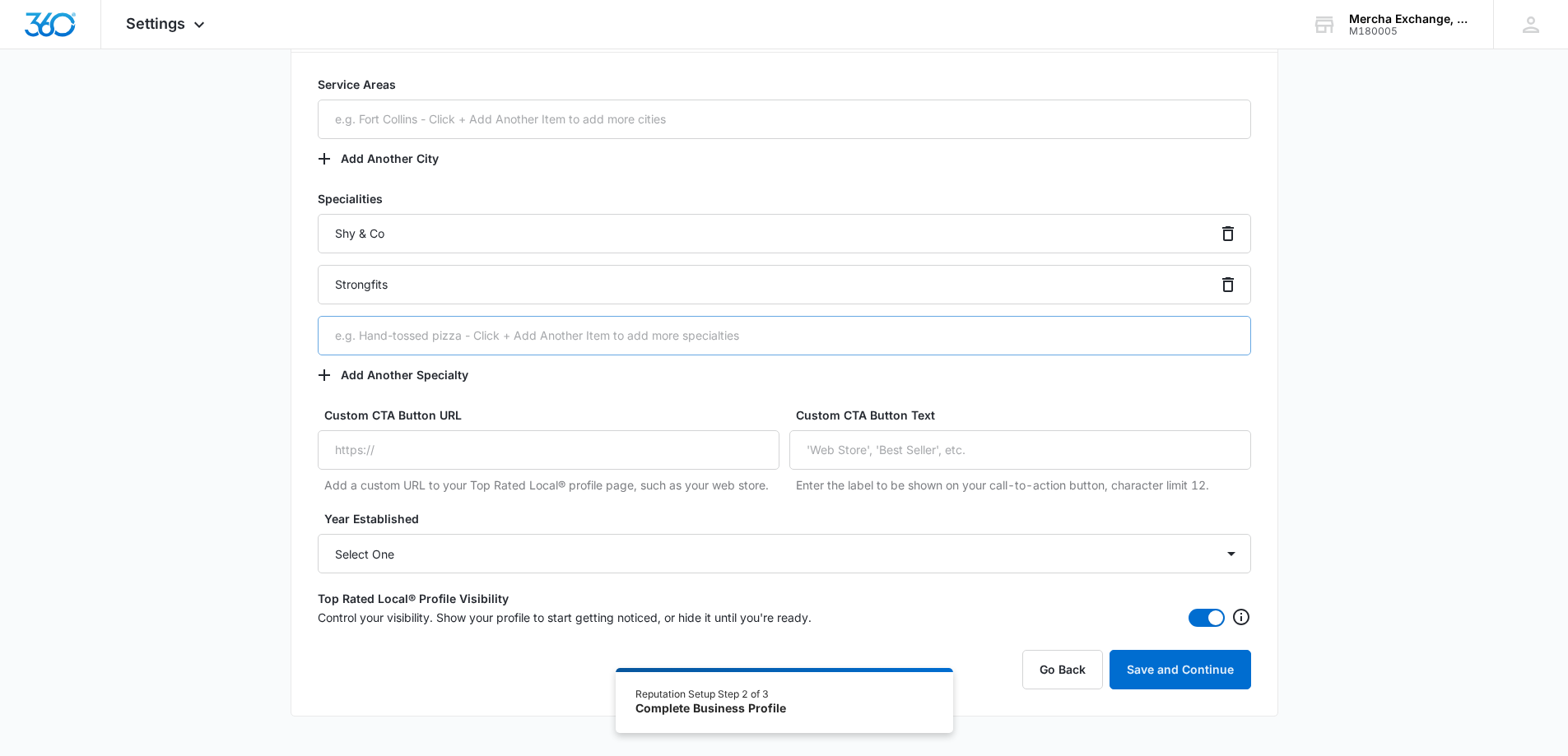
click at [379, 335] on input "text" at bounding box center [784, 335] width 933 height 40
type input "Diva Dames Gear"
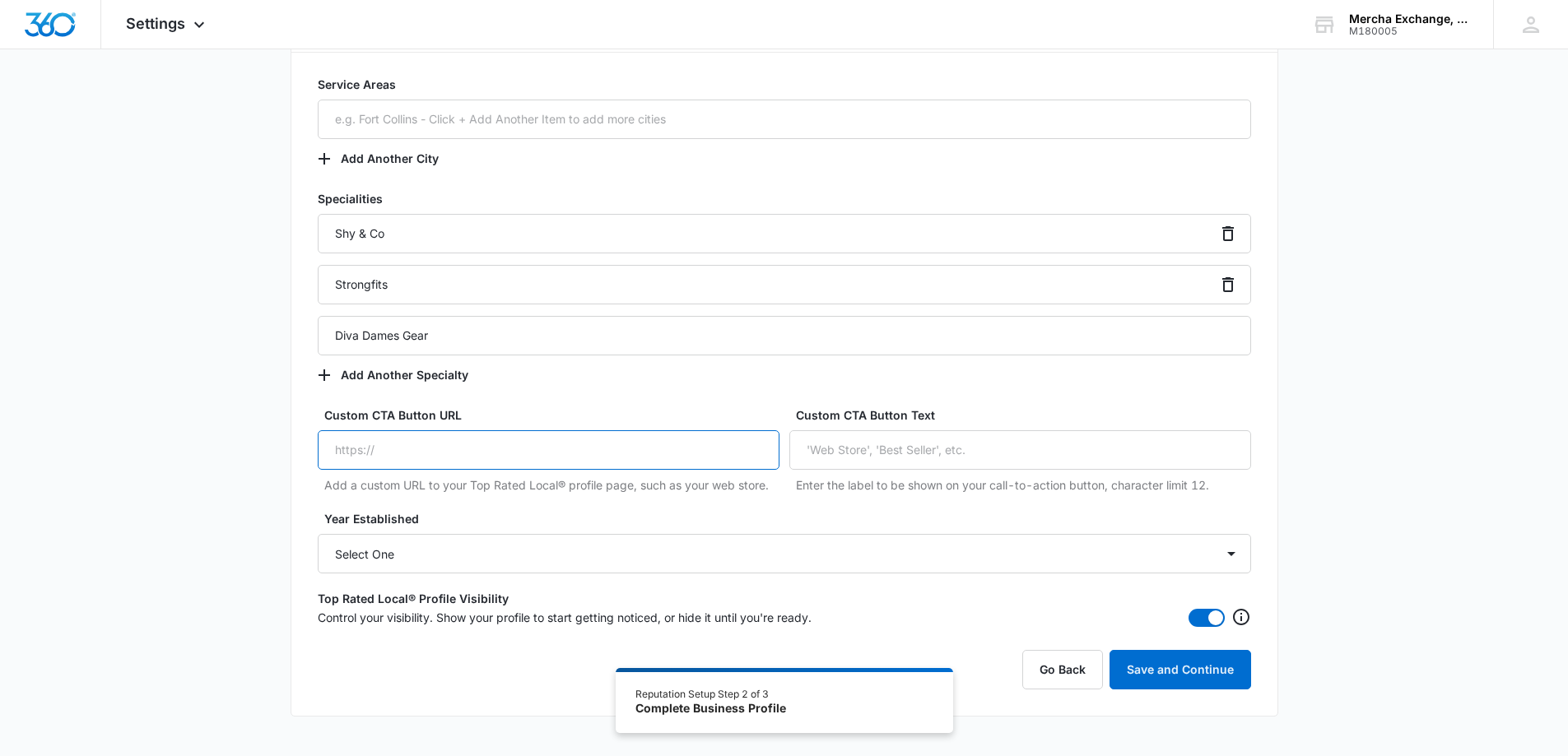
click at [388, 448] on input "Custom CTA Button URL" at bounding box center [548, 450] width 462 height 40
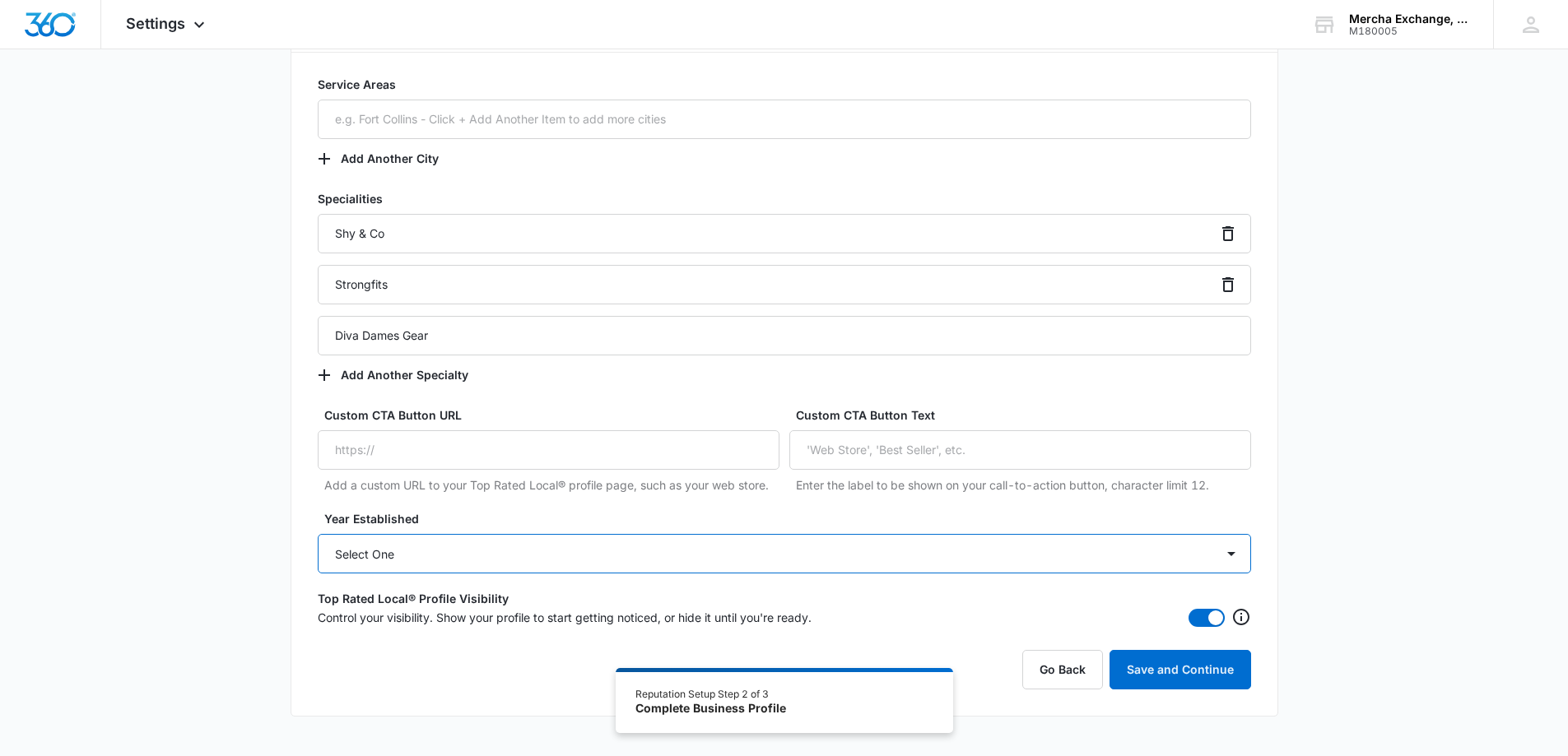
click at [627, 567] on select "Select One 2025 2024 2023 2022 2021 2020 2019 2018 2017 2016 2015 2014 2013 201…" at bounding box center [784, 554] width 933 height 40
drag, startPoint x: 868, startPoint y: 595, endPoint x: 981, endPoint y: 627, distance: 117.4
click at [872, 596] on label "Top Rated Local® Profile Visibility" at bounding box center [784, 599] width 933 height 17
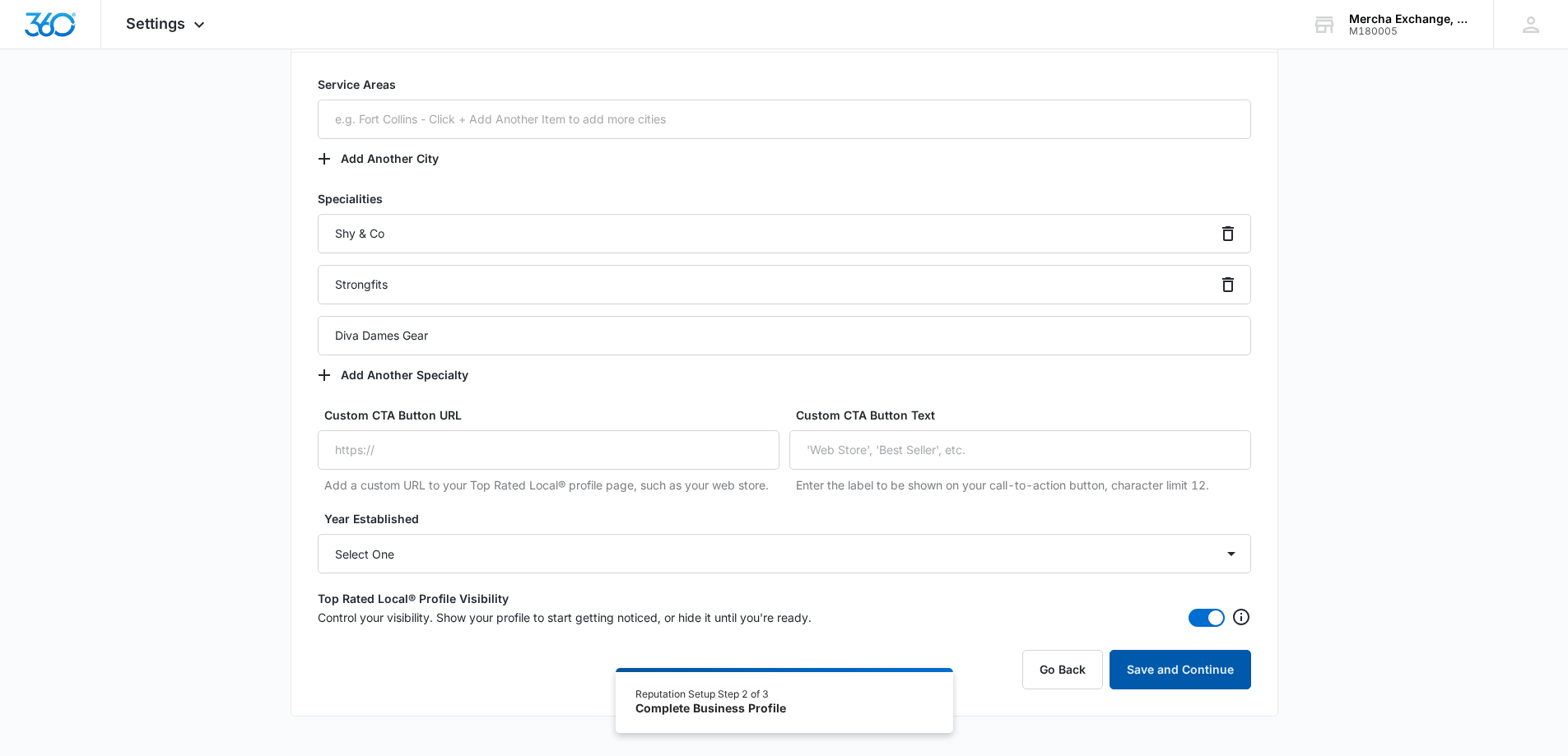
click at [1180, 670] on button "Save and Continue" at bounding box center [1181, 670] width 142 height 40
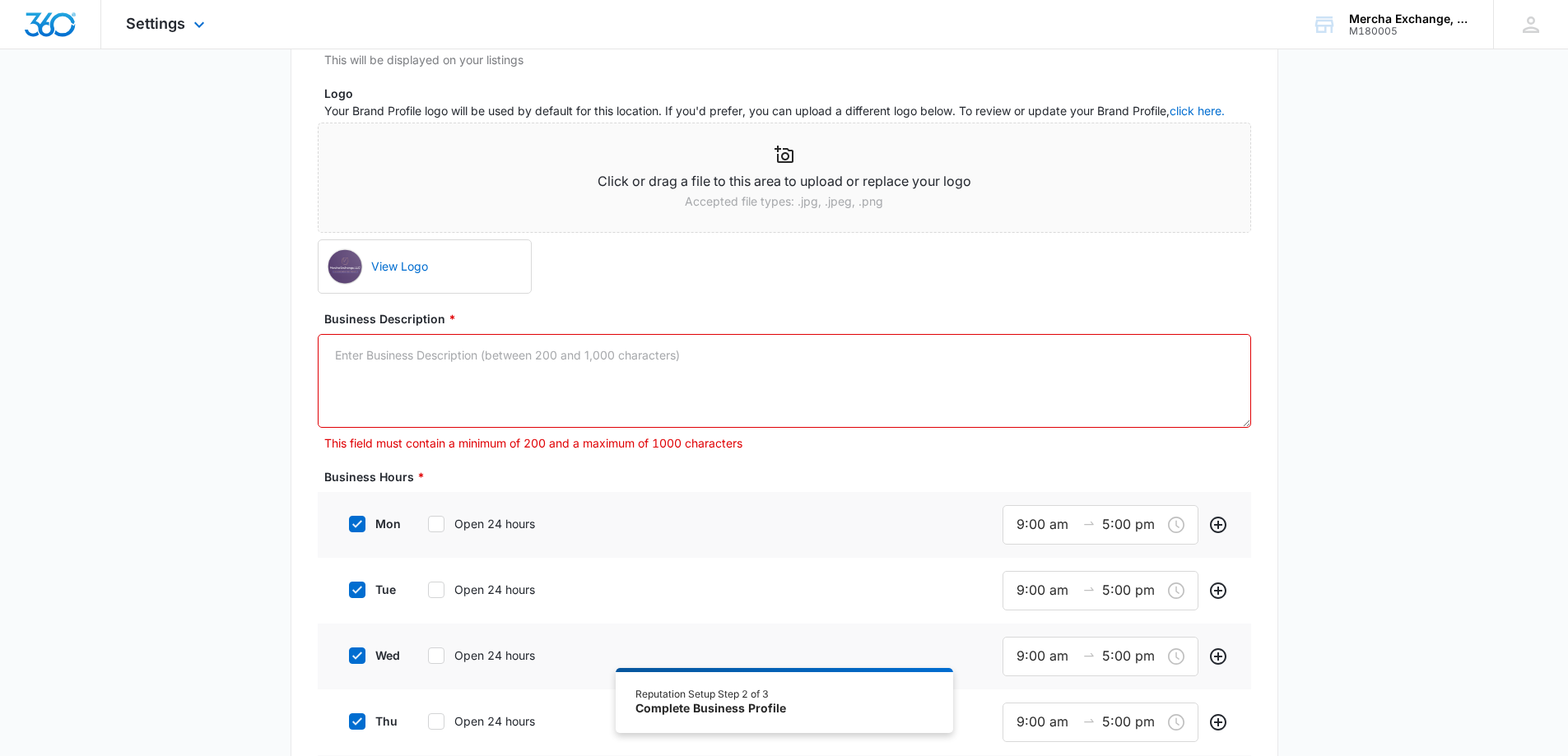
scroll to position [247, 0]
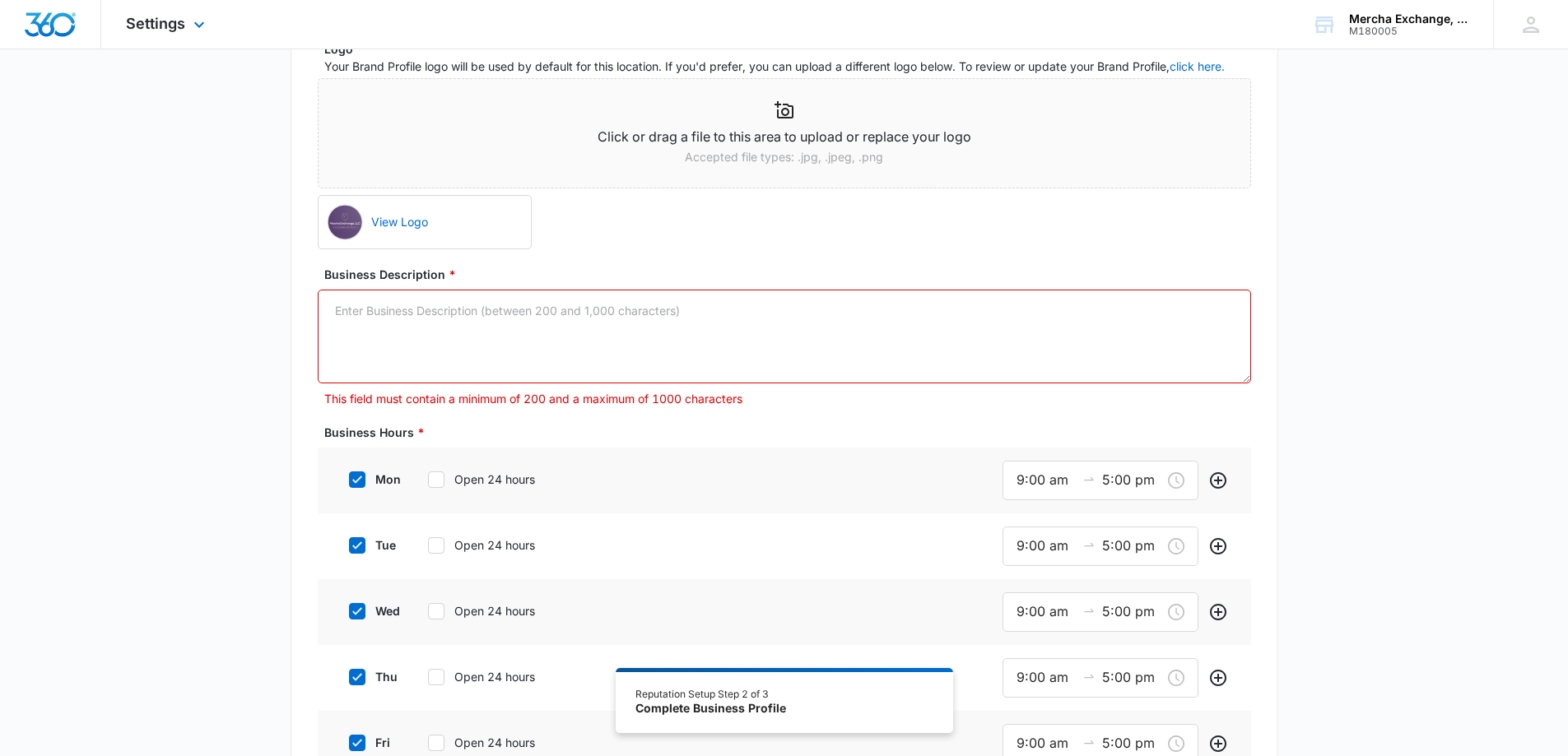
select select "Nebraska"
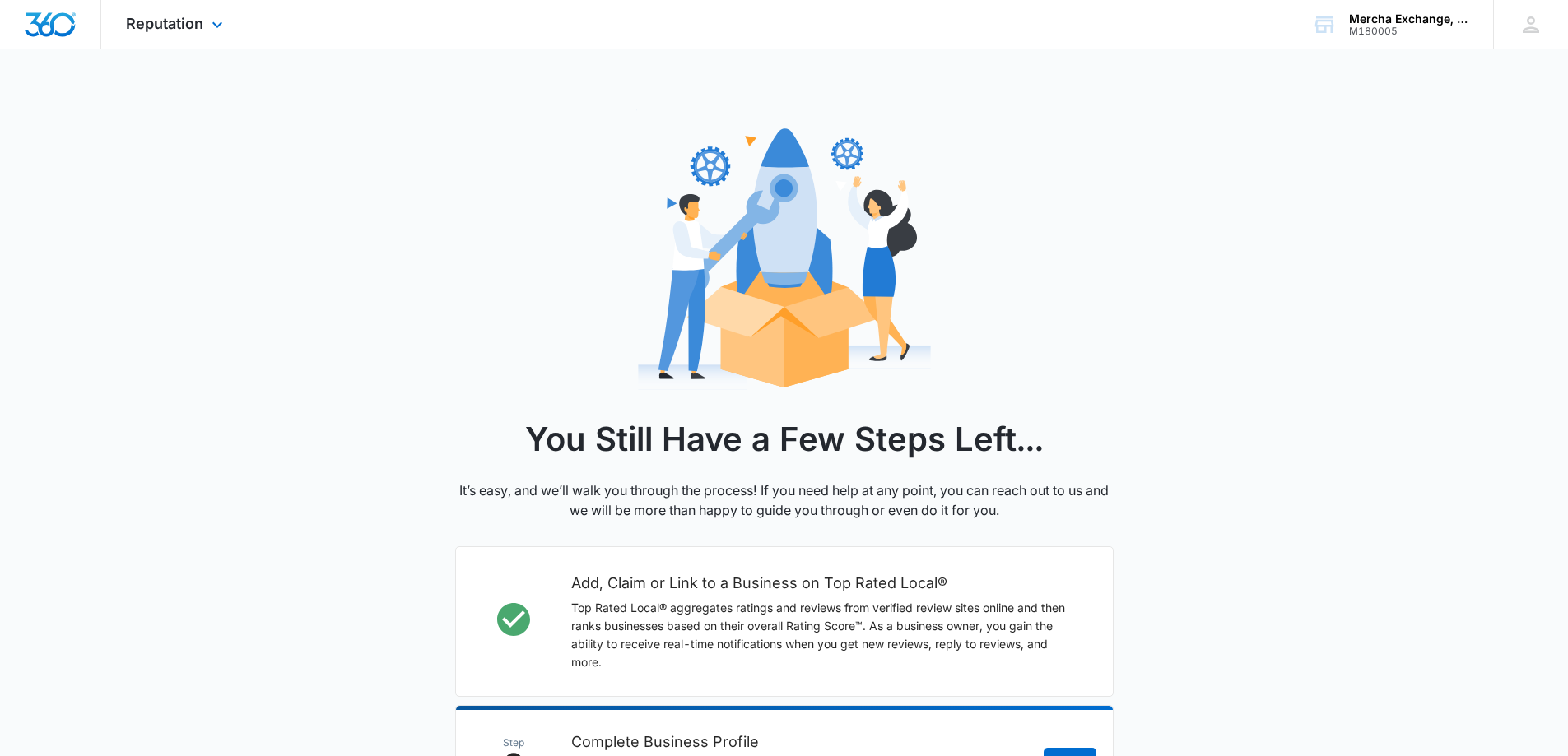
click at [59, 34] on img "Dashboard" at bounding box center [51, 24] width 52 height 24
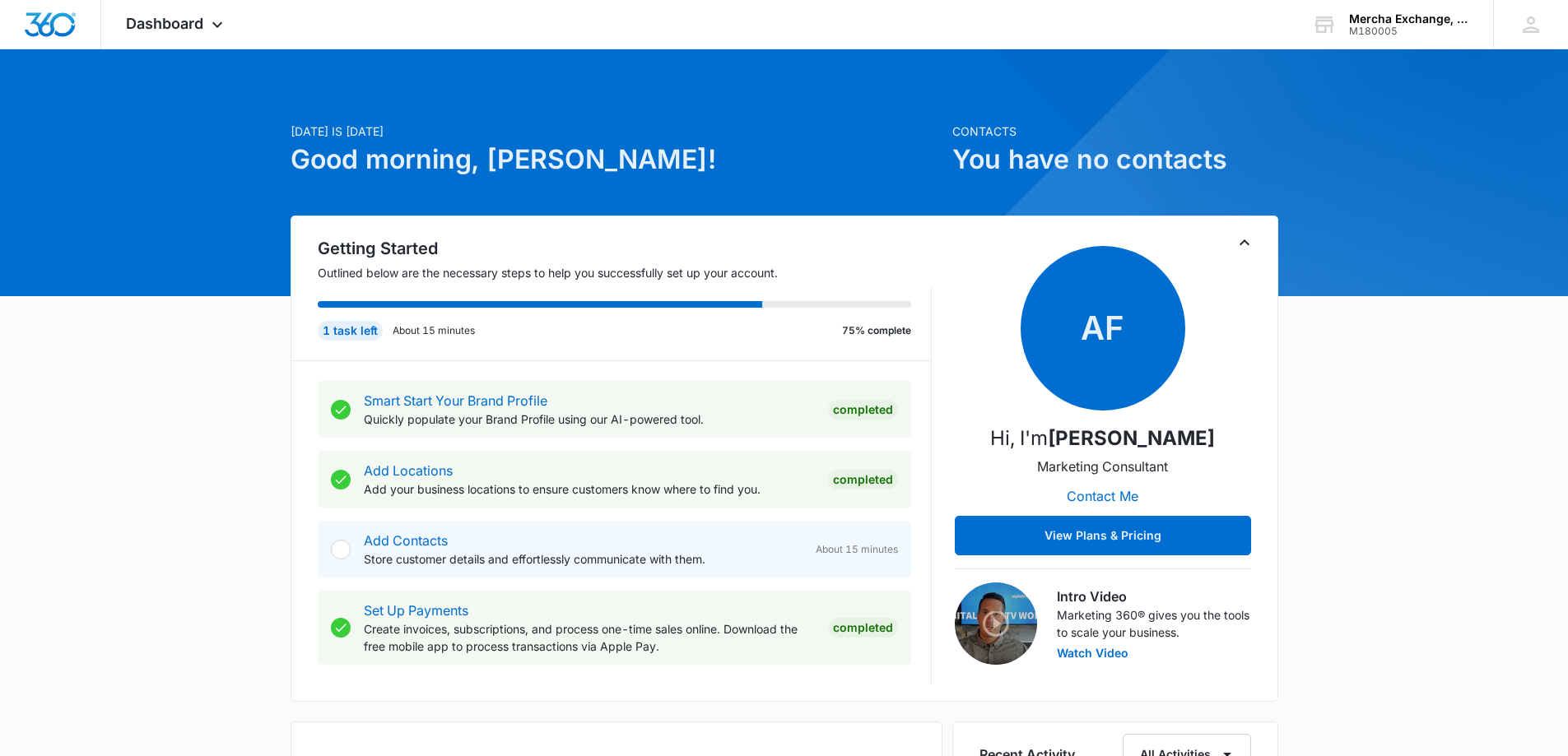
click at [344, 550] on div at bounding box center [340, 550] width 19 height 19
click at [459, 548] on div "Add Contacts Store customer details and effortlessly communicate with them." at bounding box center [582, 549] width 438 height 37
click at [430, 541] on link "Add Contacts" at bounding box center [405, 540] width 84 height 17
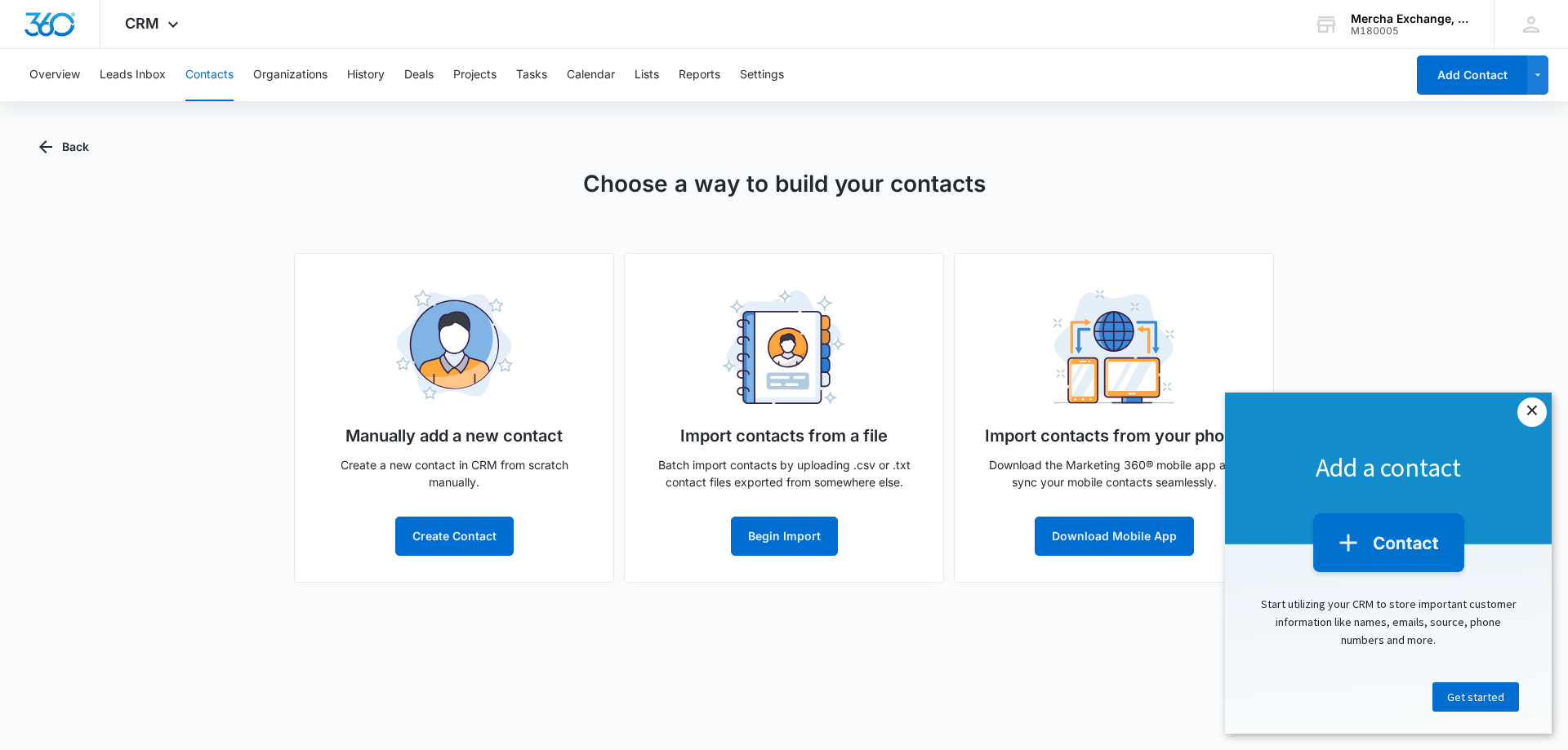
drag, startPoint x: 1530, startPoint y: 410, endPoint x: 1232, endPoint y: 461, distance: 302.3
click at [1528, 410] on link "×" at bounding box center [1531, 412] width 29 height 29
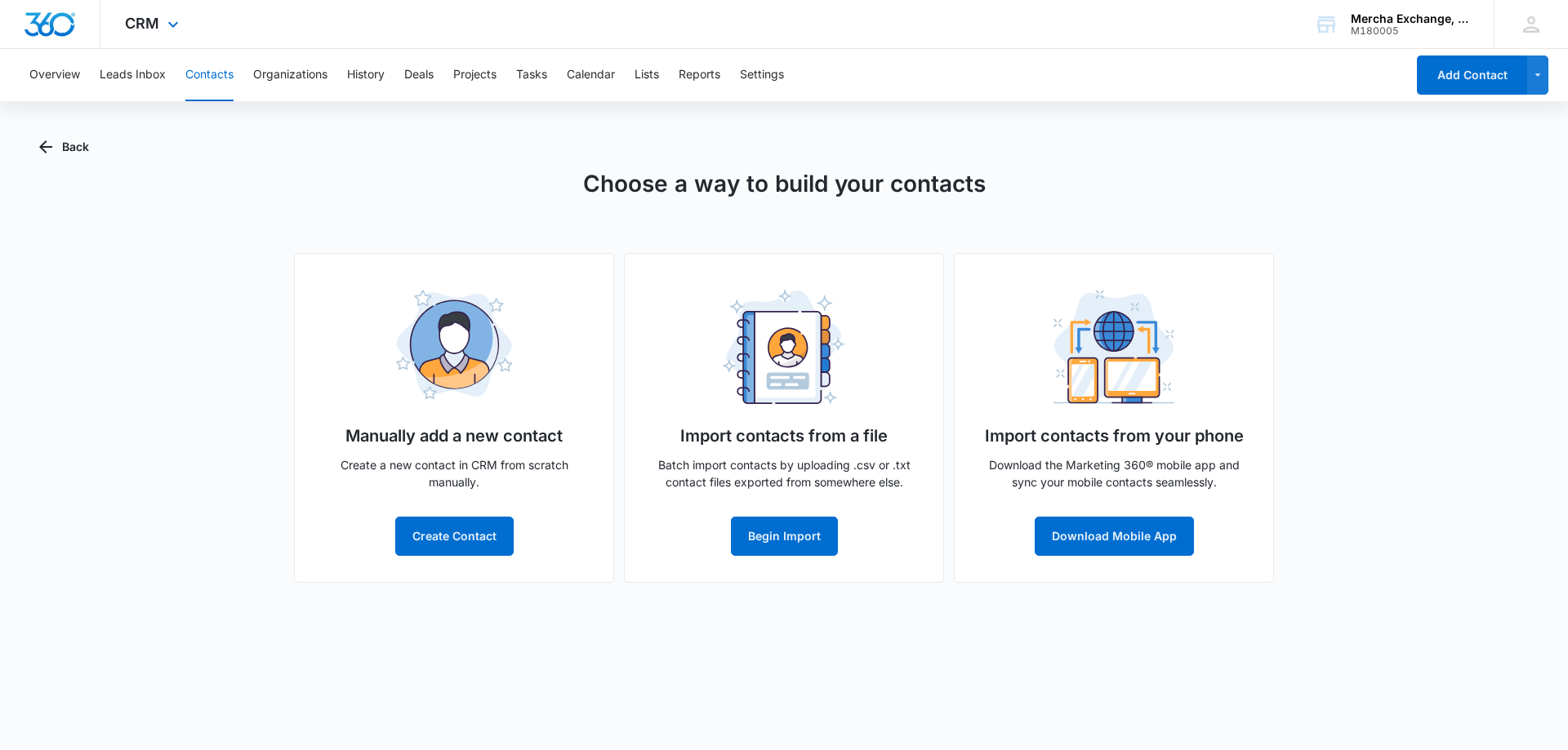
click at [63, 27] on img "Dashboard" at bounding box center [50, 24] width 52 height 24
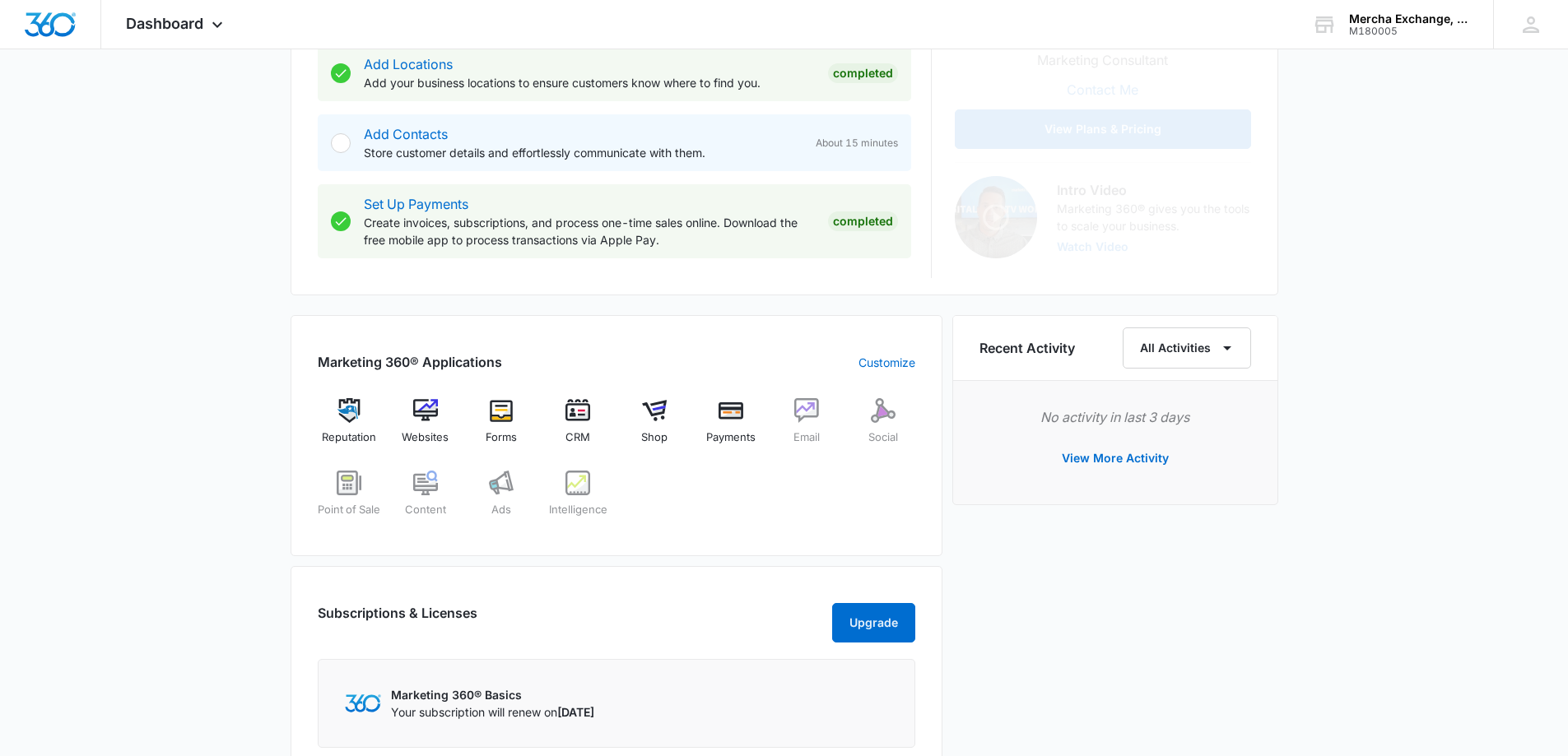
scroll to position [411, 0]
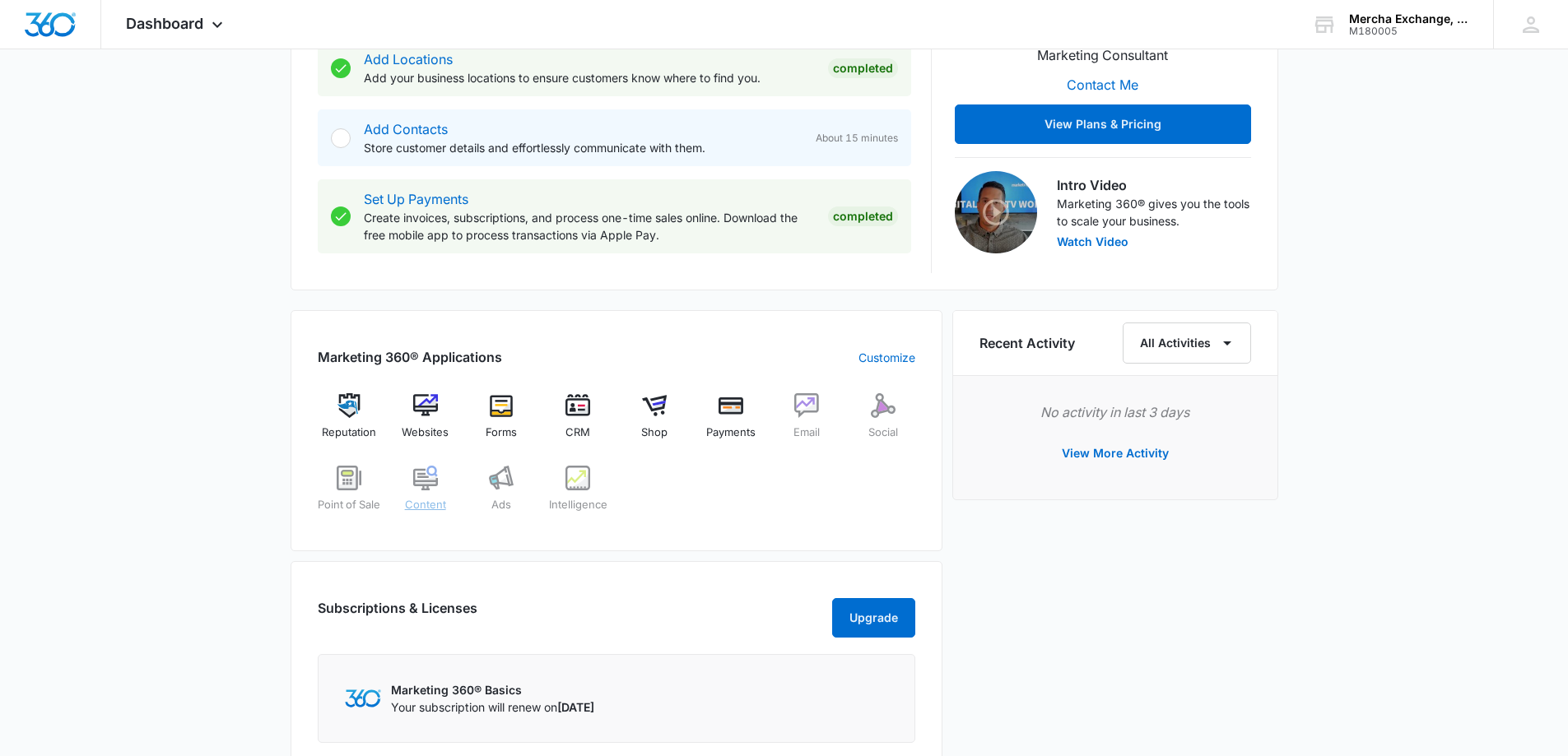
click at [431, 482] on img at bounding box center [425, 477] width 24 height 24
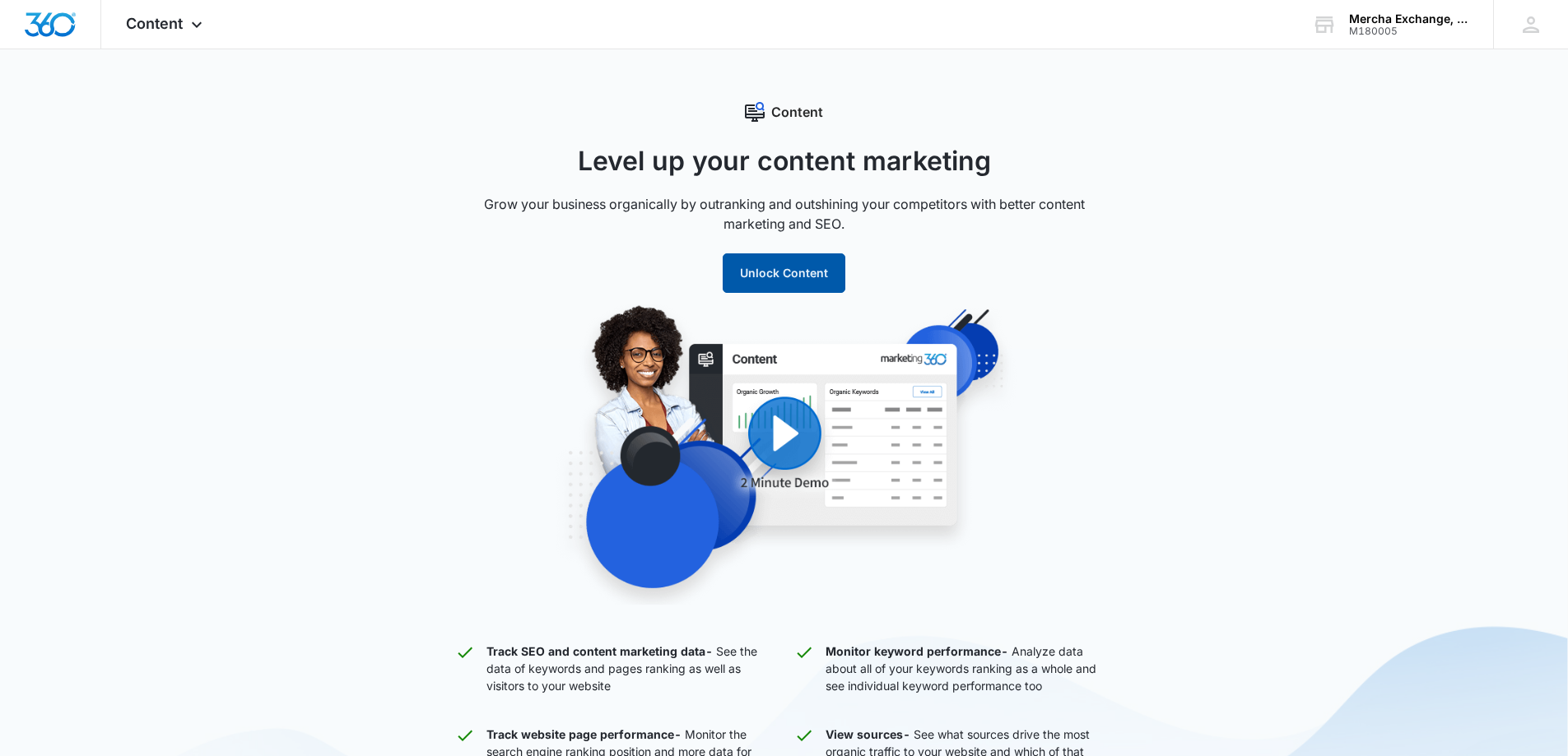
click at [787, 277] on button "Unlock Content" at bounding box center [784, 273] width 122 height 40
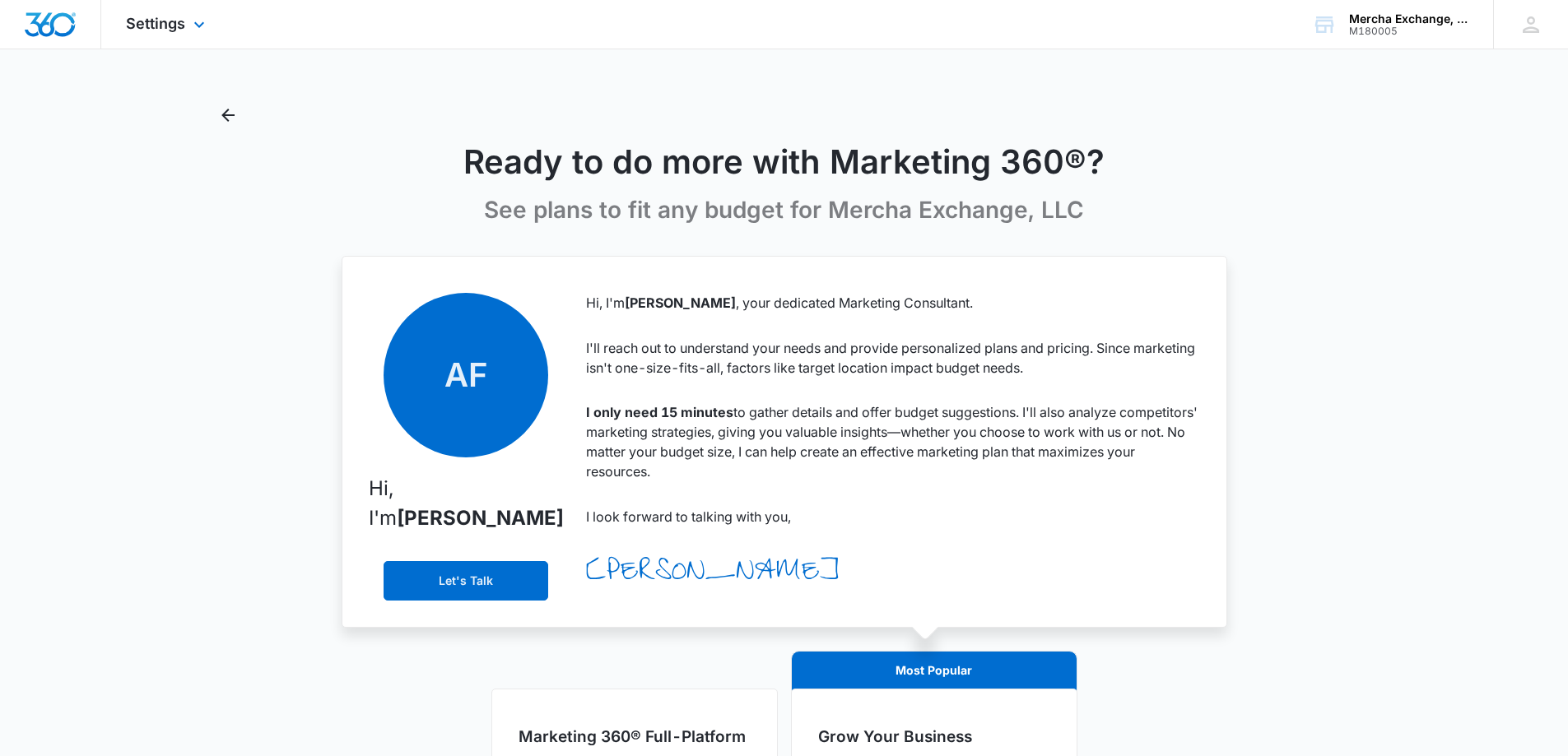
click at [55, 18] on img "Dashboard" at bounding box center [51, 24] width 52 height 24
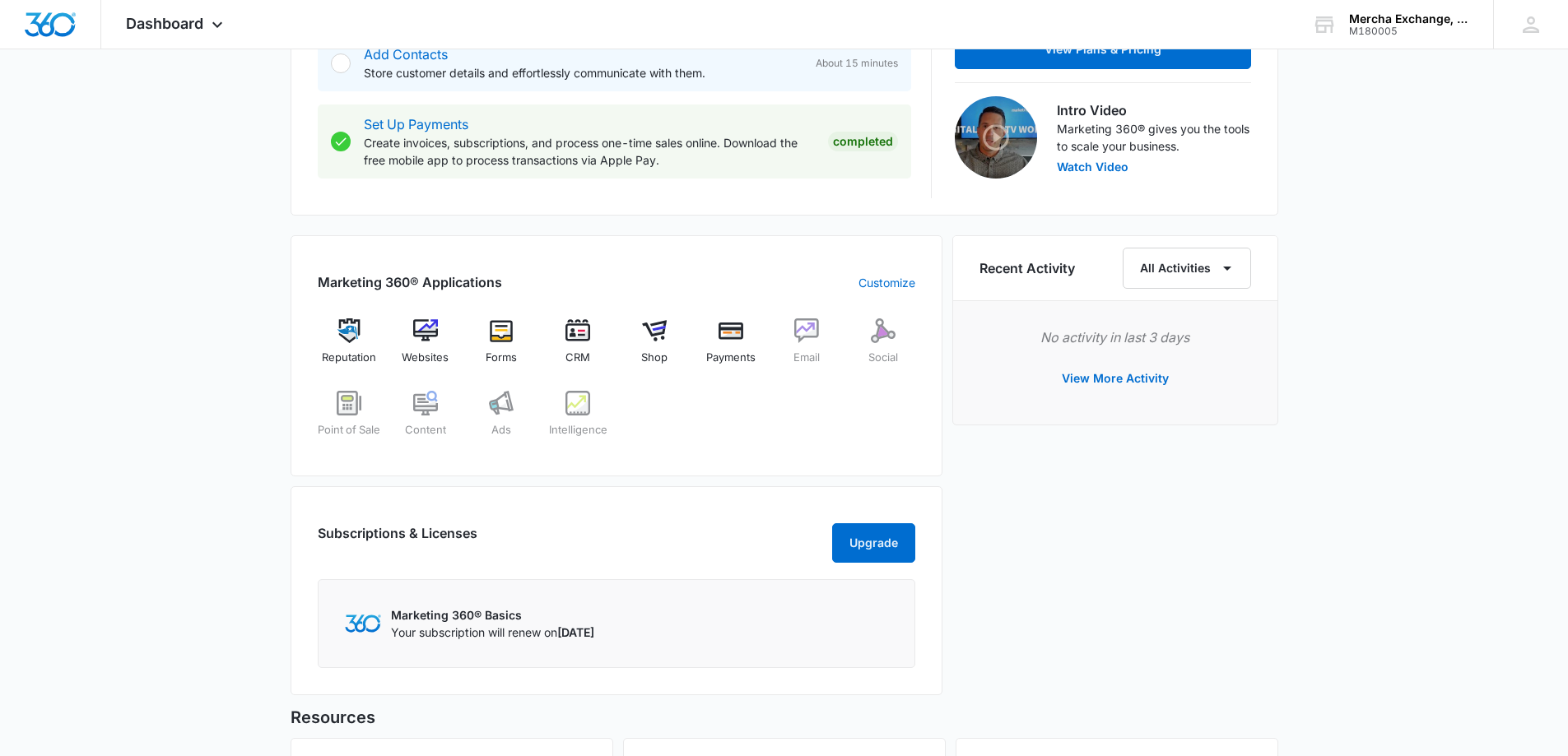
scroll to position [494, 0]
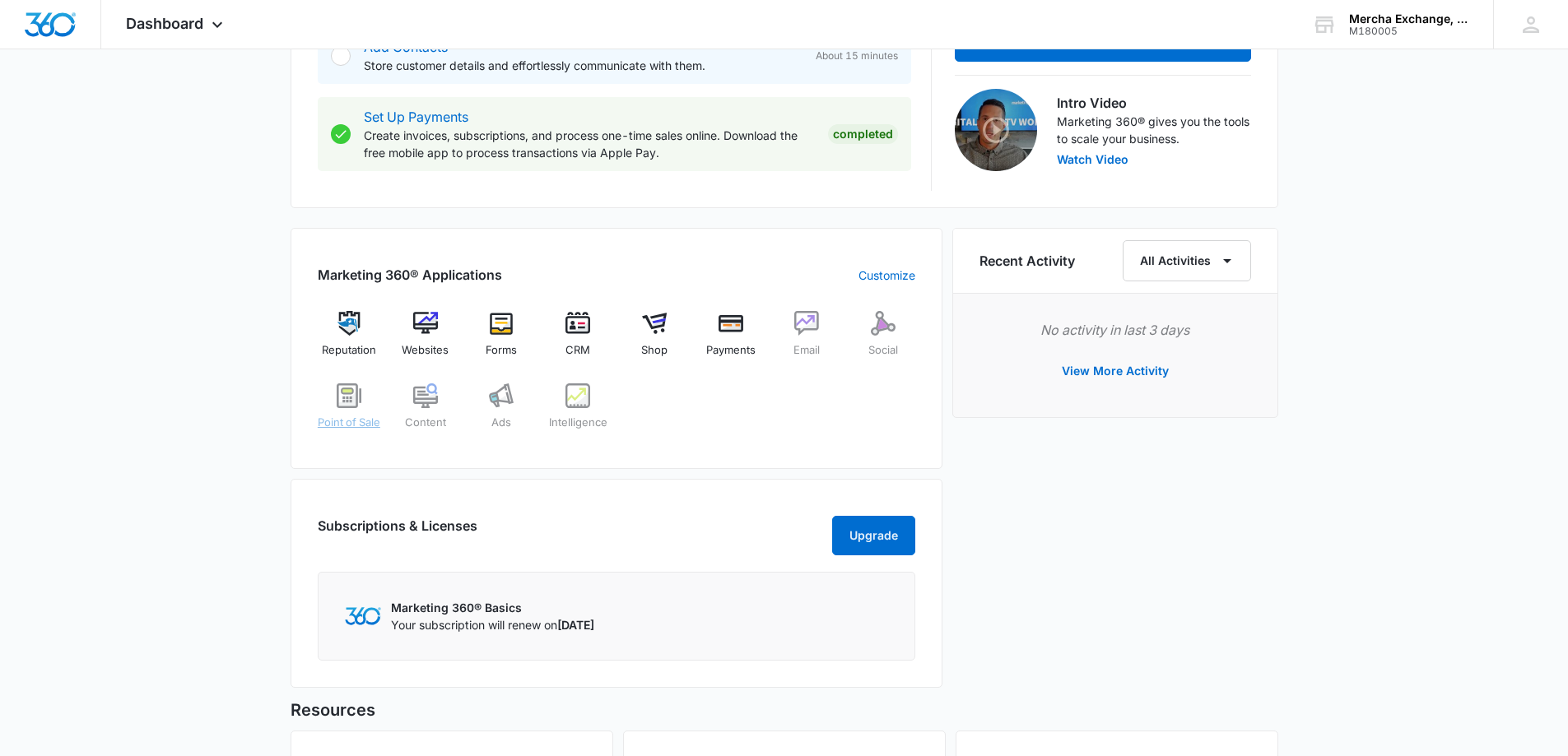
click at [336, 393] on img at bounding box center [348, 395] width 24 height 24
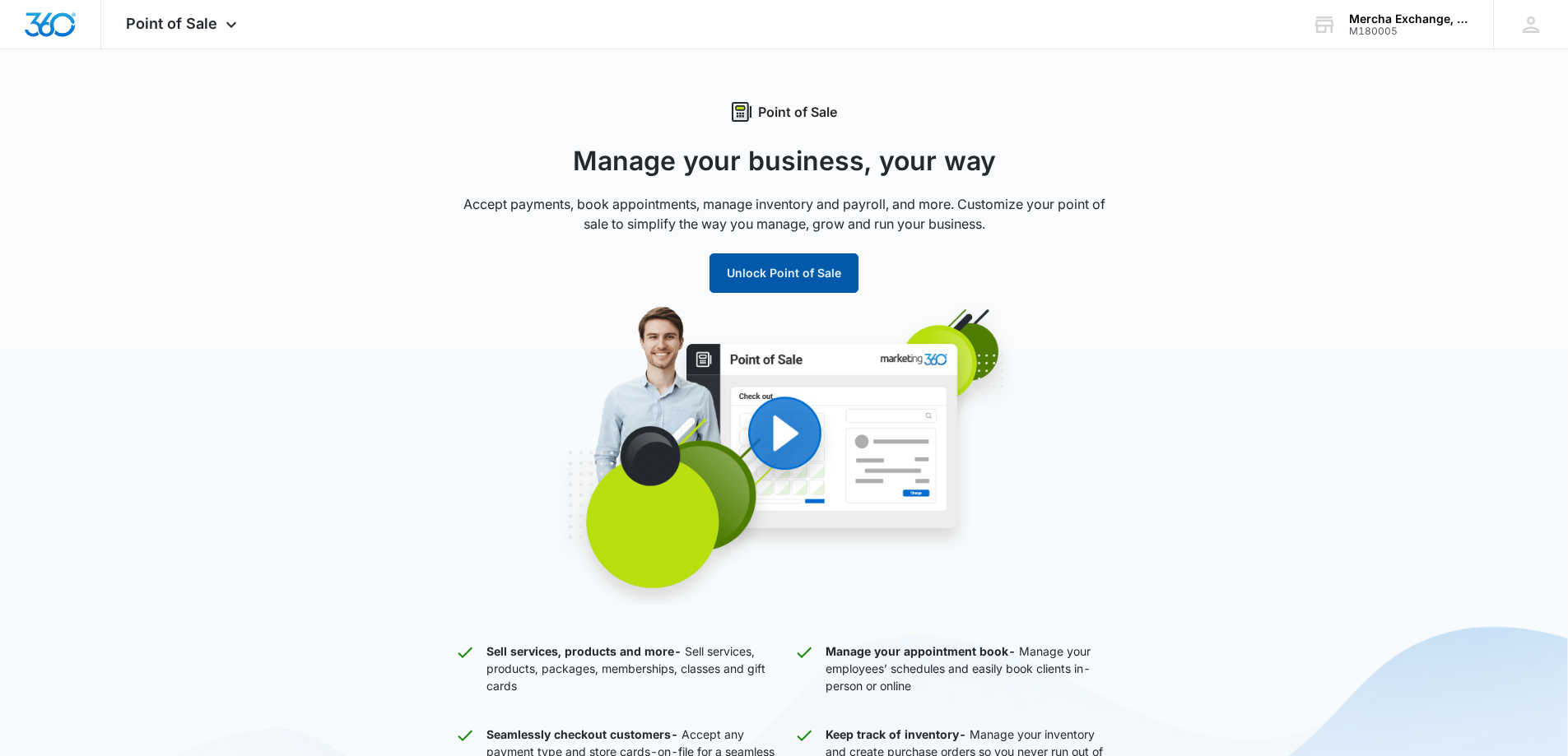
click at [772, 272] on button "Unlock Point of Sale" at bounding box center [784, 273] width 149 height 40
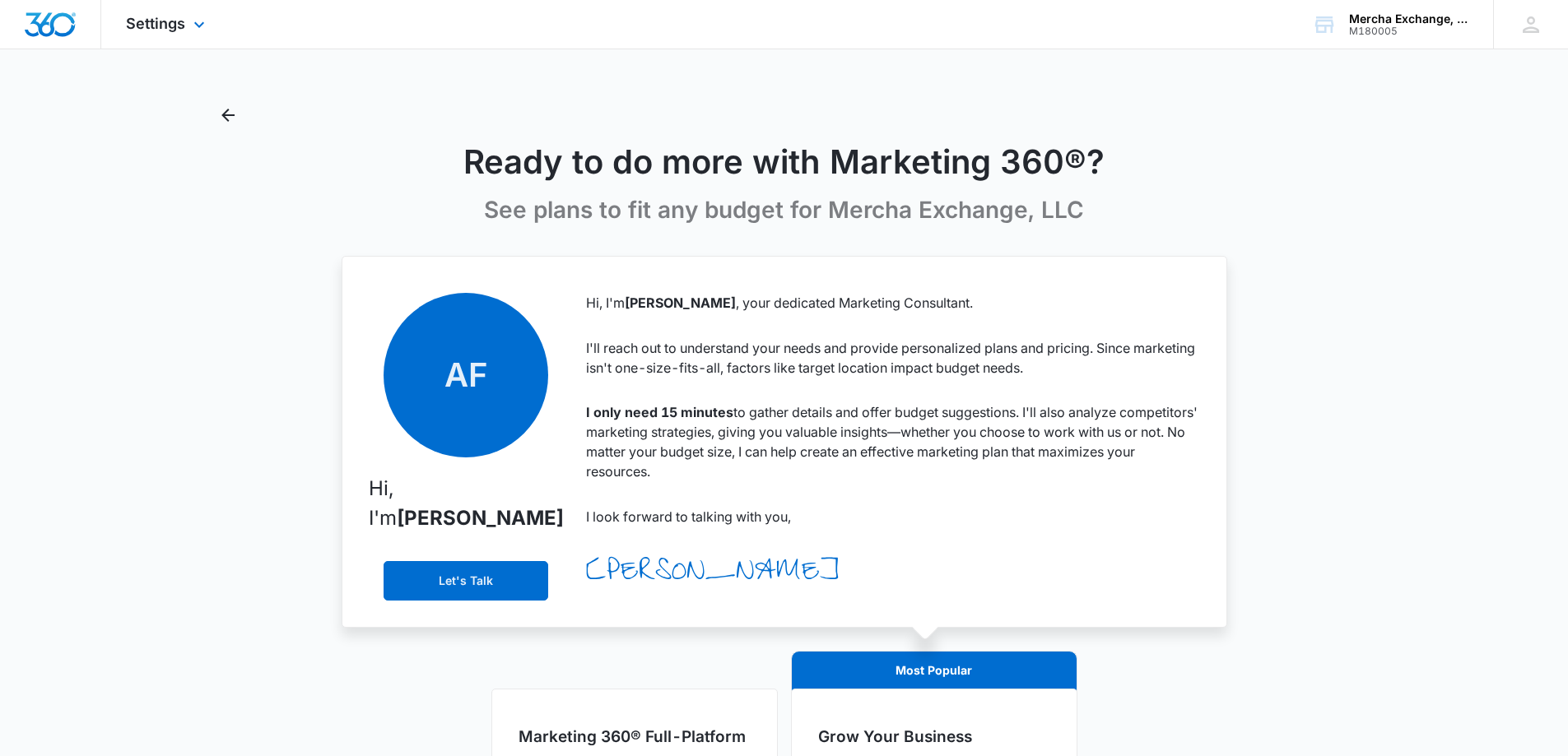
click at [64, 17] on img "Dashboard" at bounding box center [51, 24] width 52 height 24
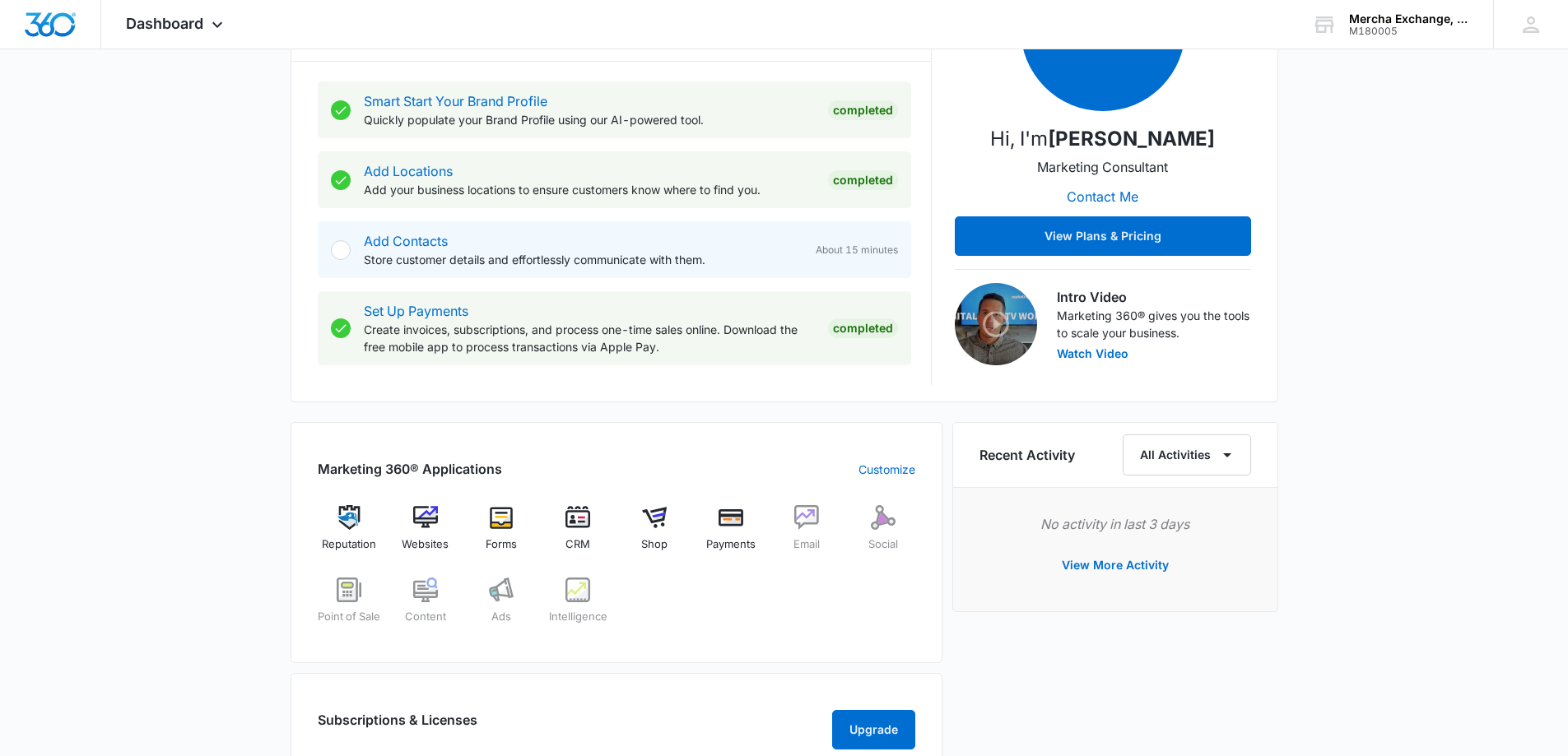
scroll to position [329, 0]
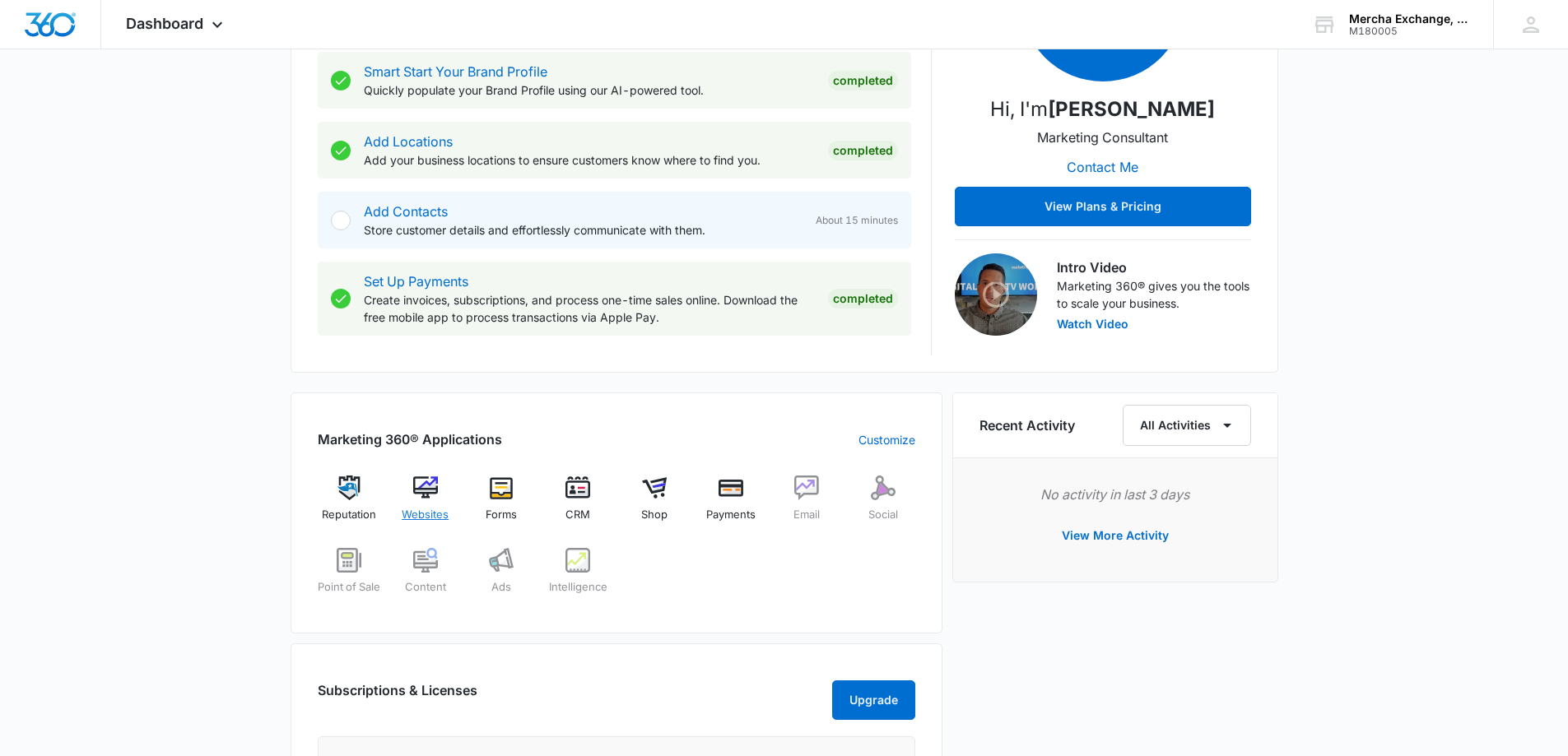
click at [422, 490] on img at bounding box center [425, 487] width 24 height 24
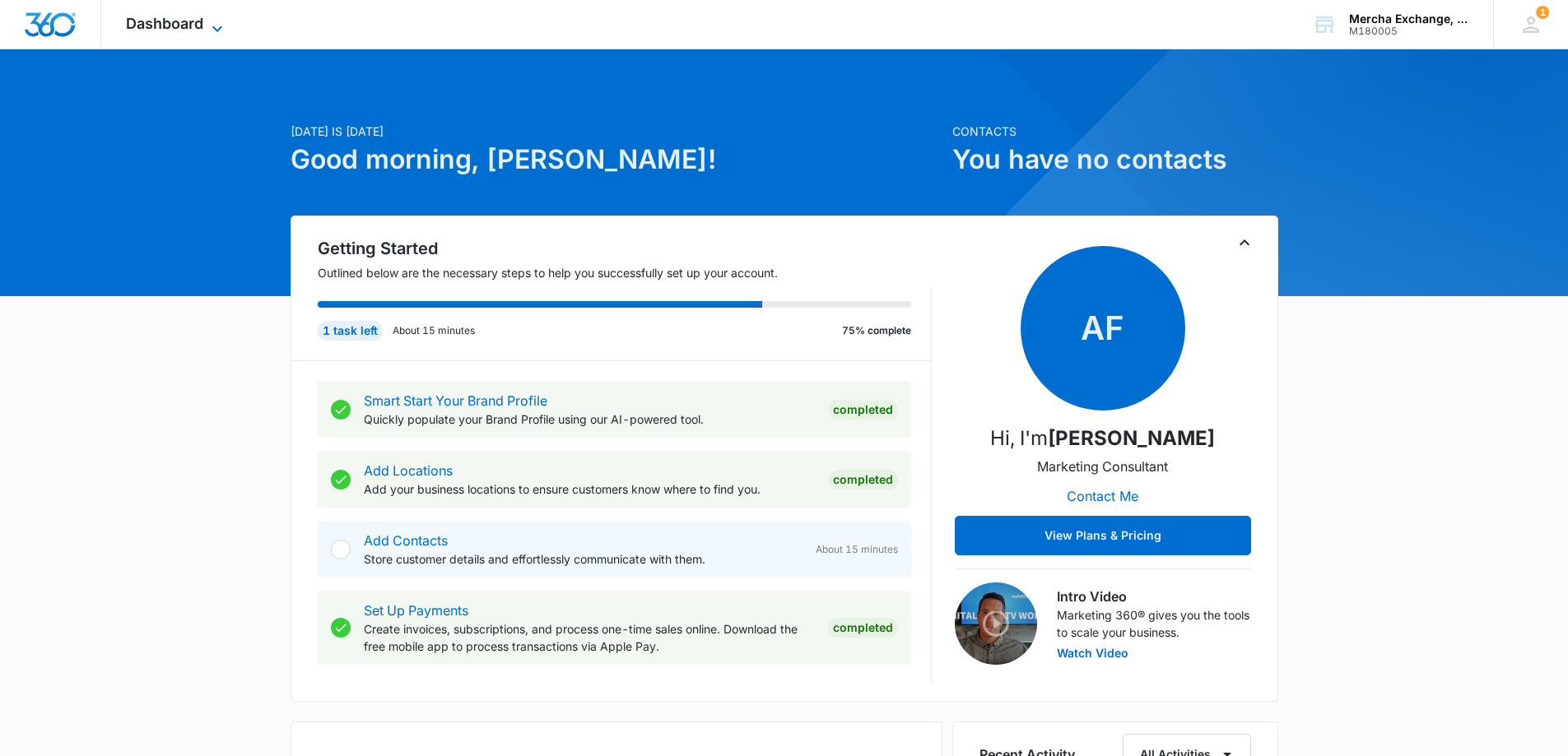
click at [209, 22] on icon at bounding box center [217, 28] width 19 height 19
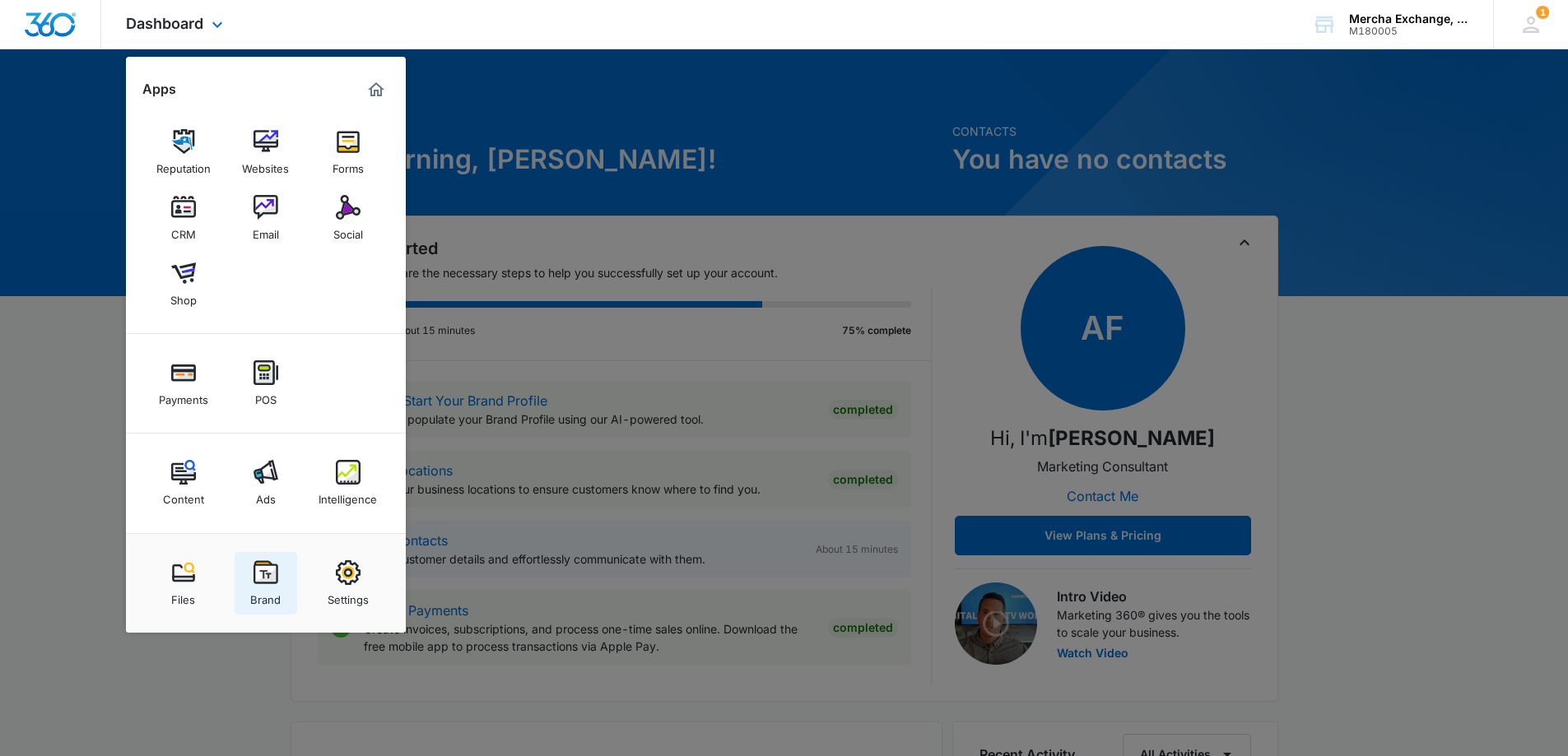
click at [268, 585] on div "Brand" at bounding box center [264, 596] width 30 height 21
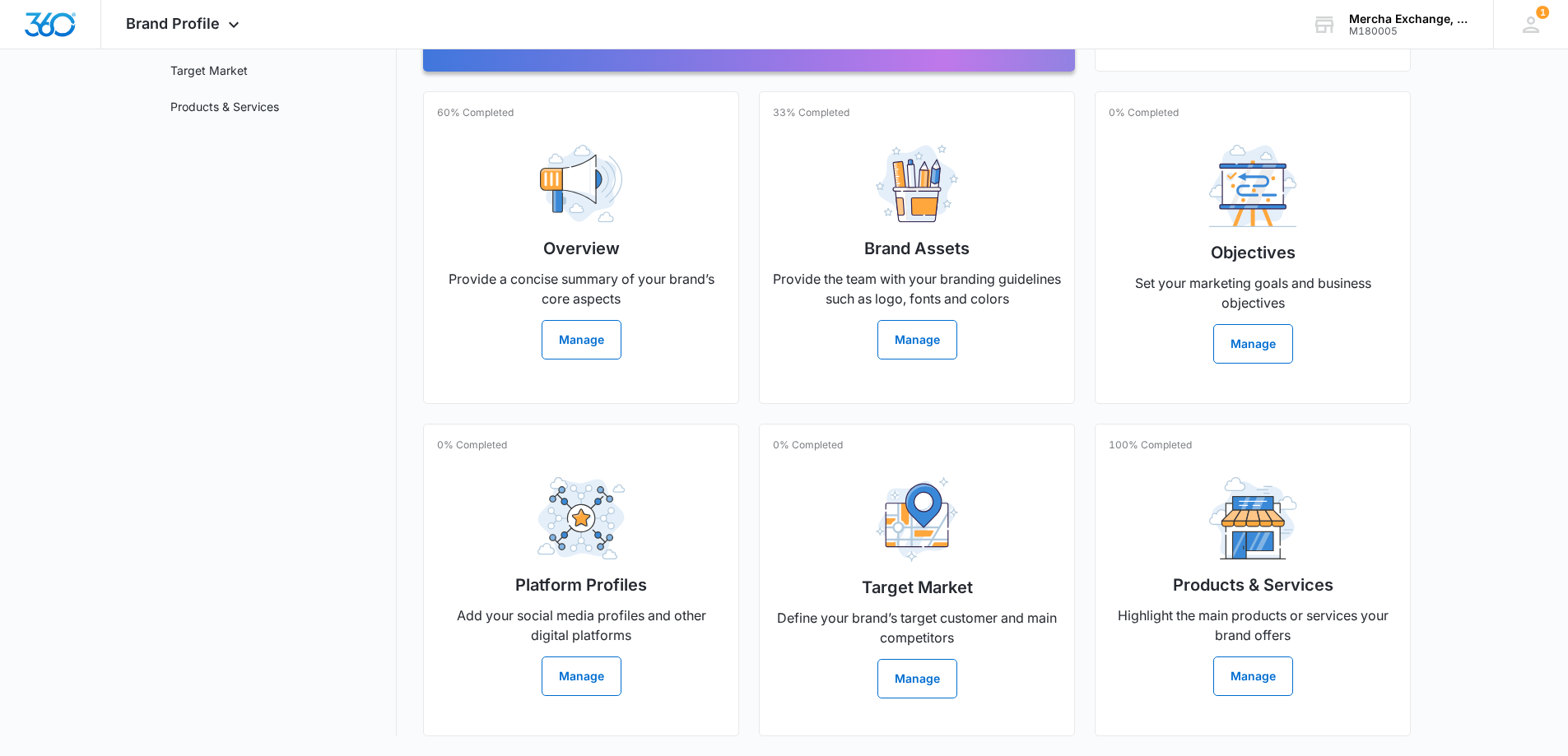
scroll to position [298, 0]
click at [1247, 657] on button "Manage" at bounding box center [1253, 676] width 80 height 40
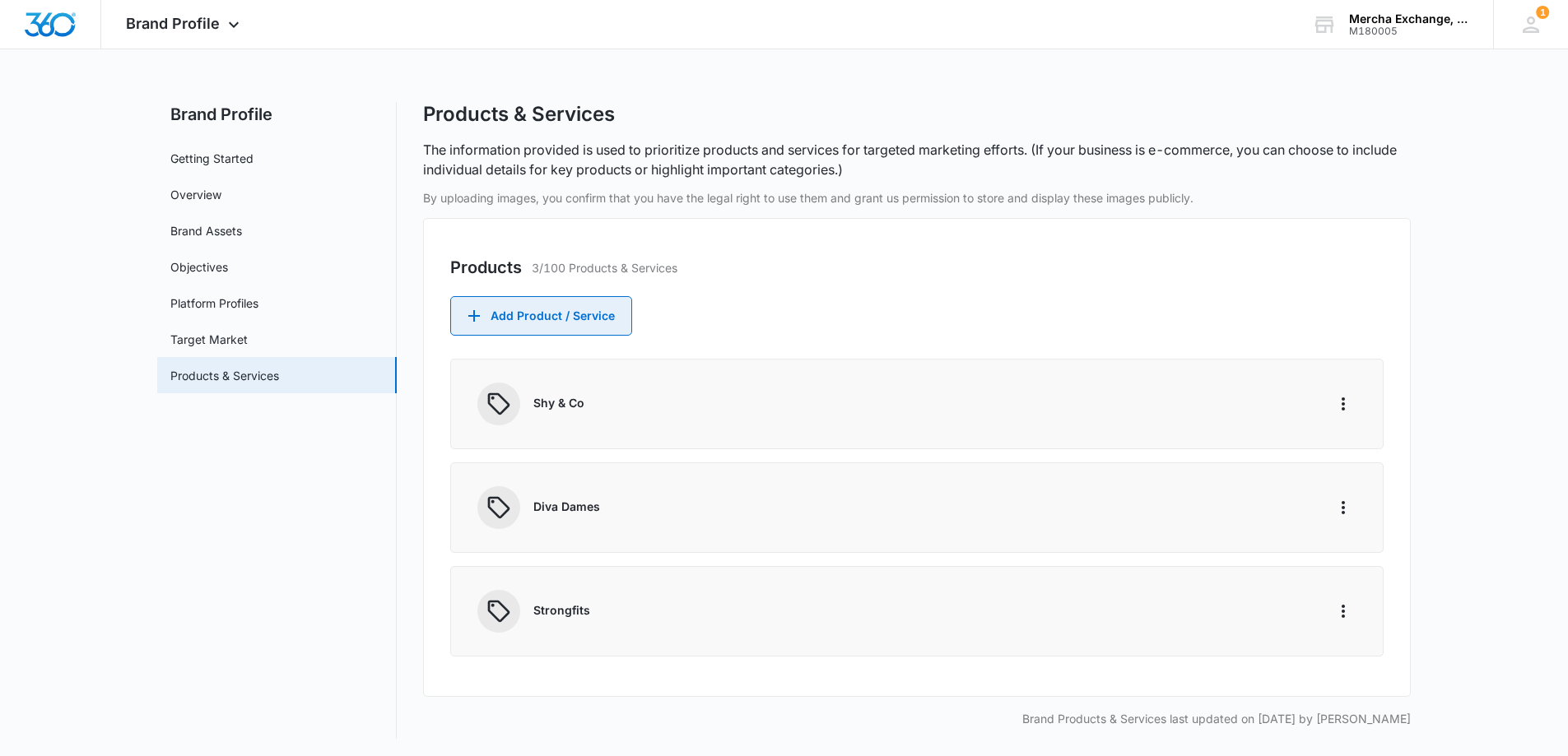
click at [598, 316] on button "Add Product / Service" at bounding box center [540, 316] width 182 height 40
